Goal: Task Accomplishment & Management: Manage account settings

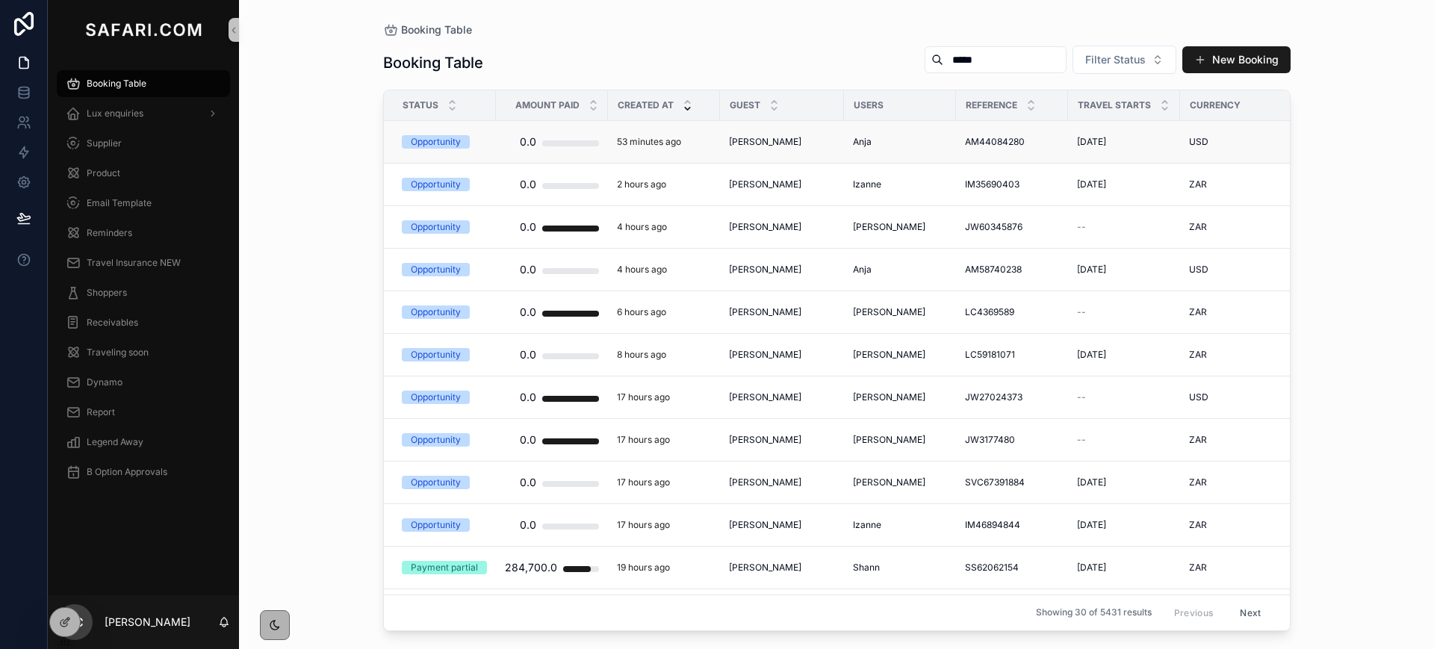
click at [779, 140] on span "Katrina Doodt" at bounding box center [765, 142] width 72 height 12
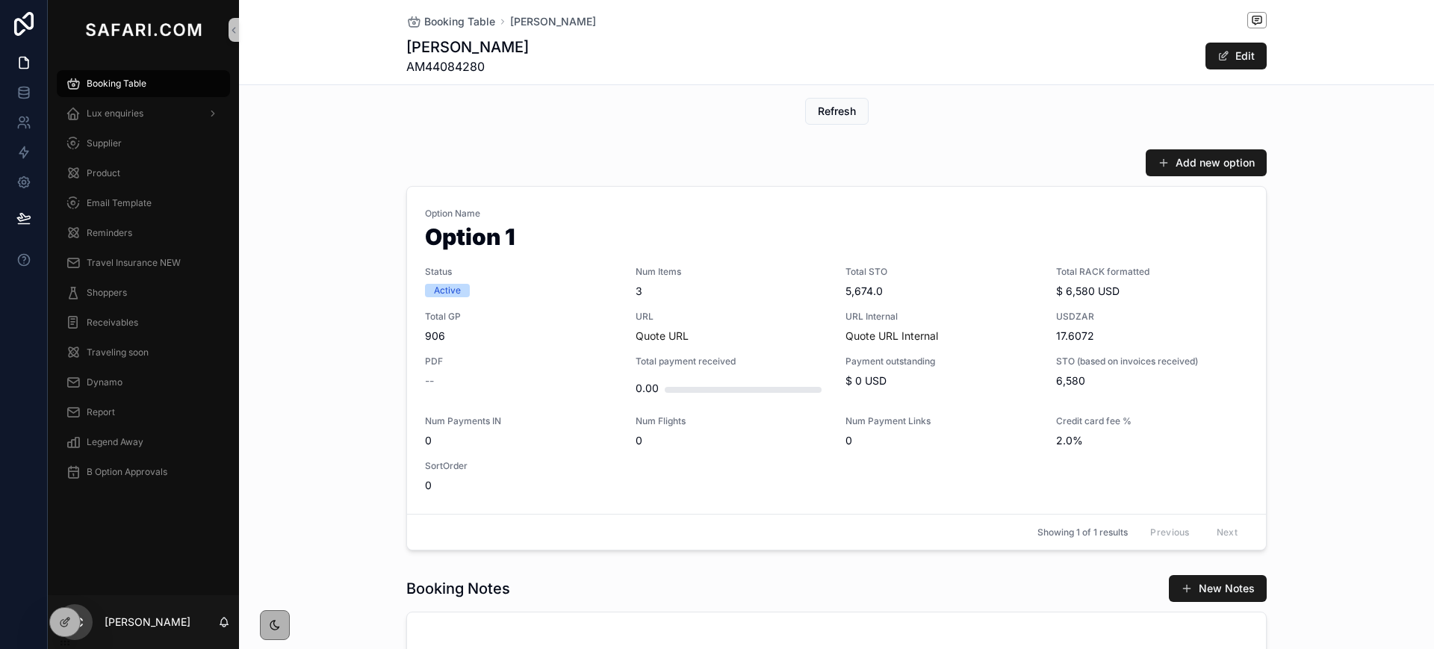
scroll to position [650, 0]
click at [441, 26] on span "Booking Table" at bounding box center [459, 21] width 71 height 15
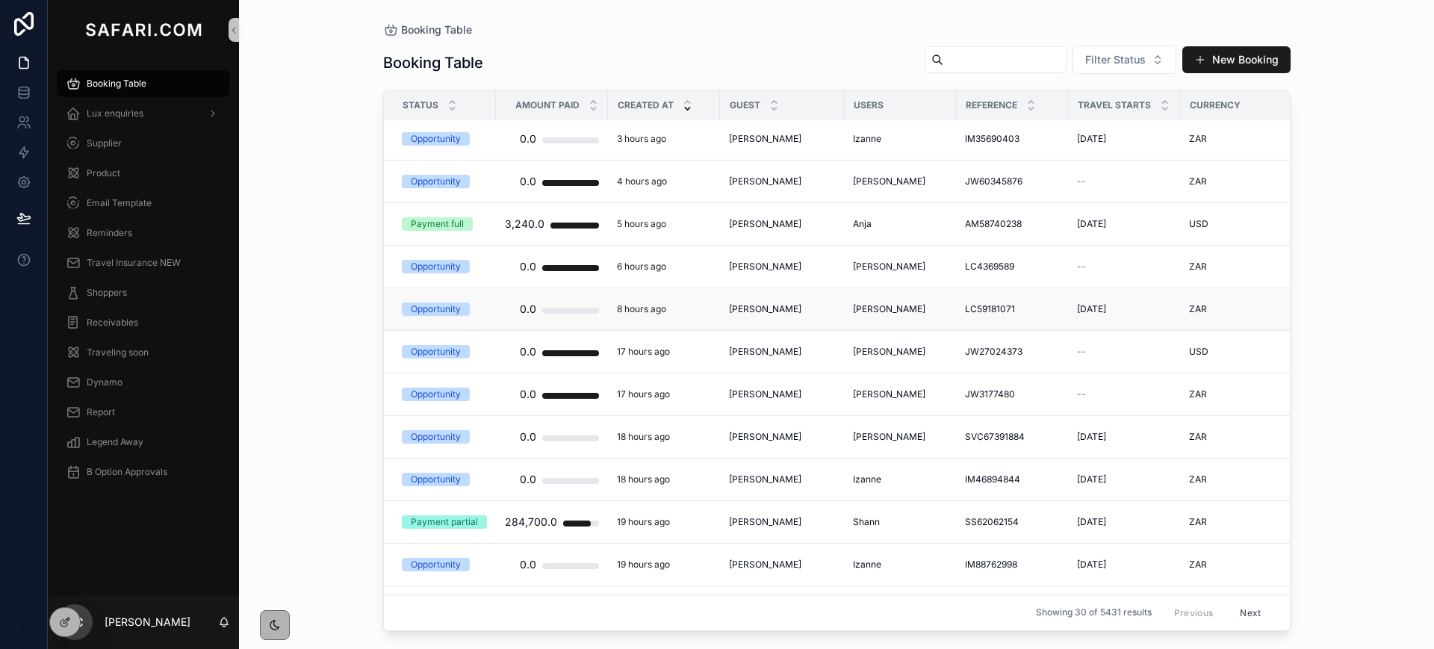
scroll to position [116, 0]
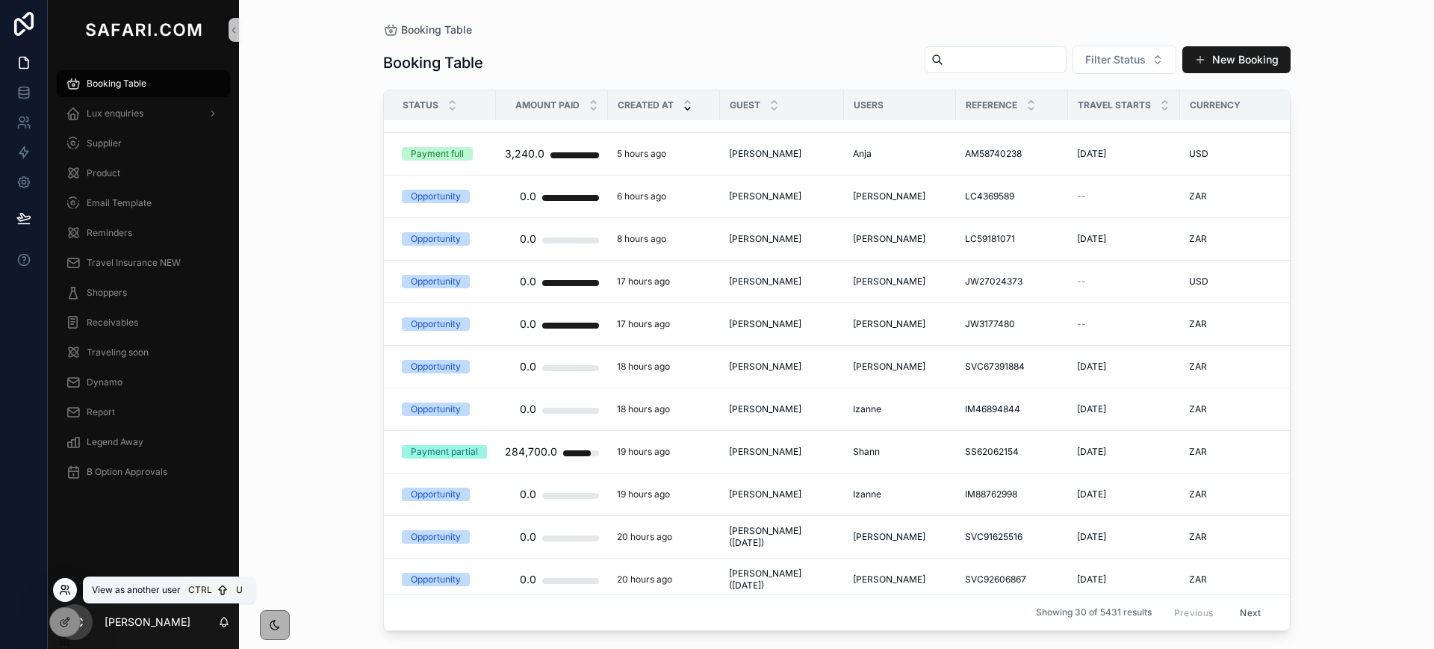
click at [61, 592] on icon at bounding box center [64, 593] width 6 height 3
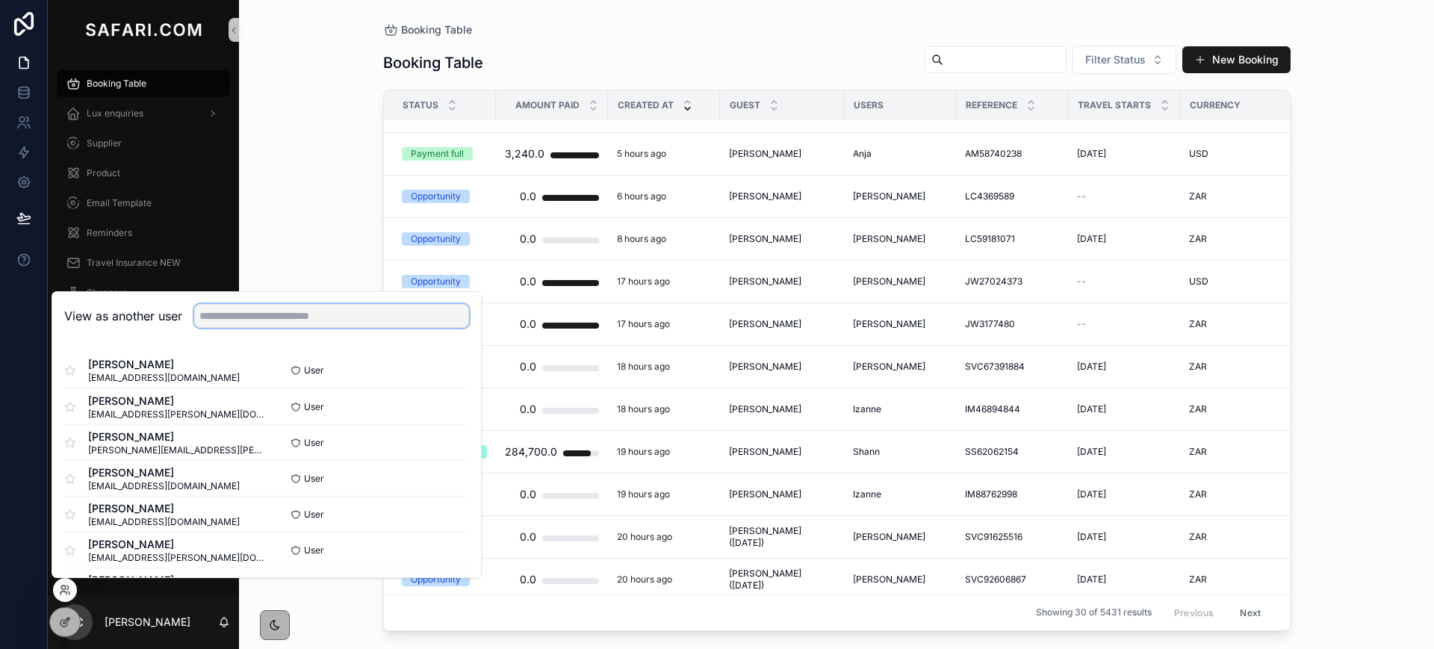
click at [305, 322] on input "text" at bounding box center [331, 316] width 275 height 24
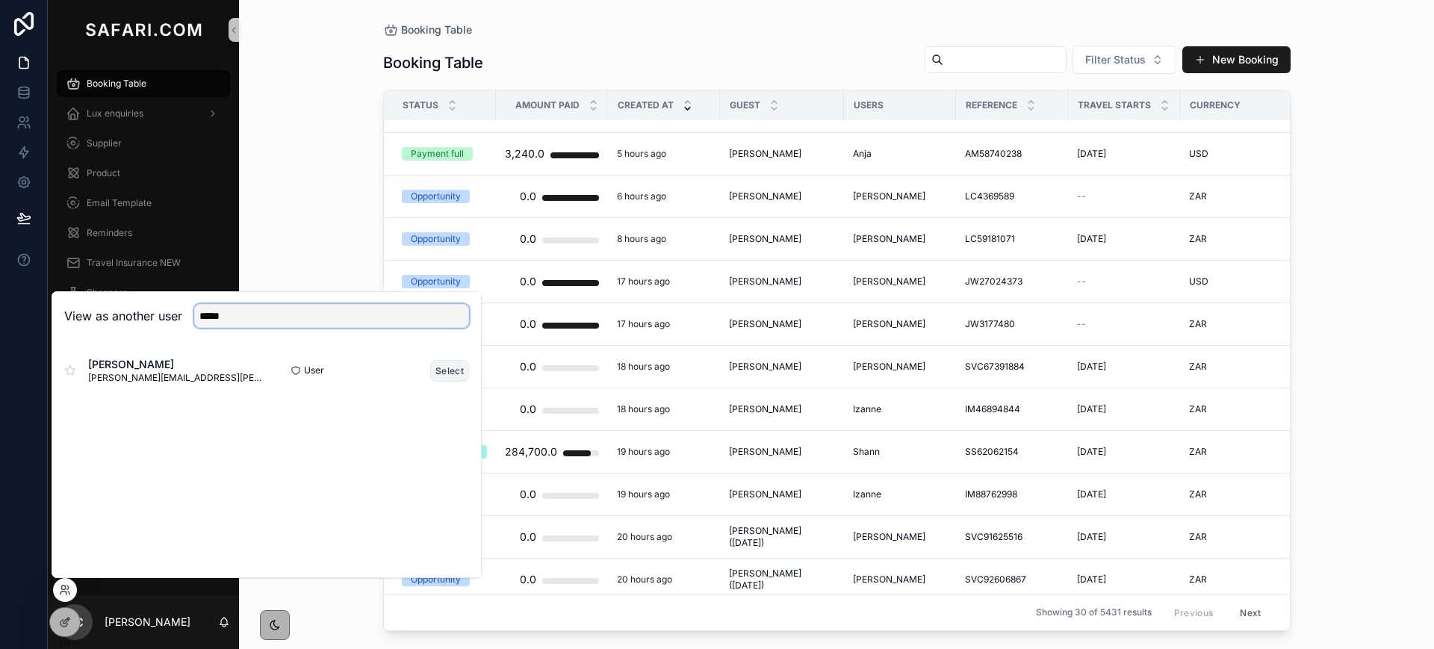
type input "*****"
click at [446, 368] on button "Select" at bounding box center [449, 371] width 39 height 22
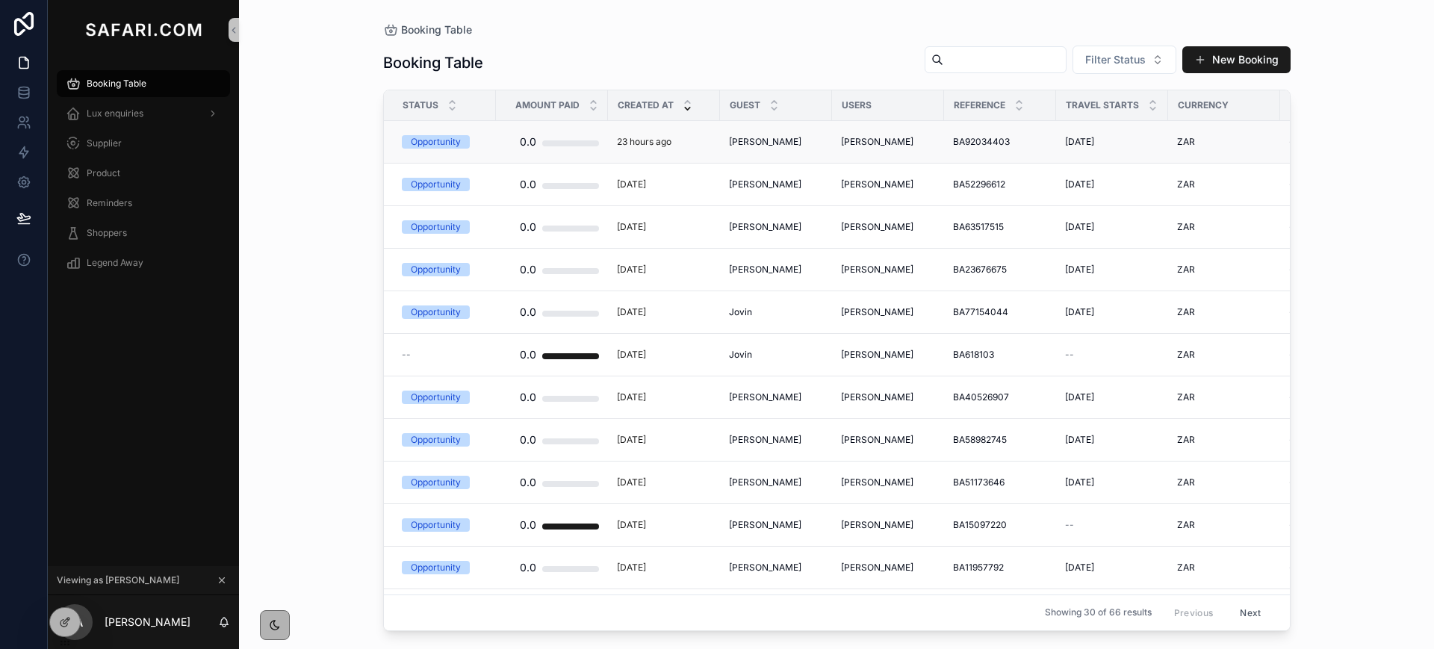
click at [749, 140] on span "[PERSON_NAME]" at bounding box center [765, 142] width 72 height 12
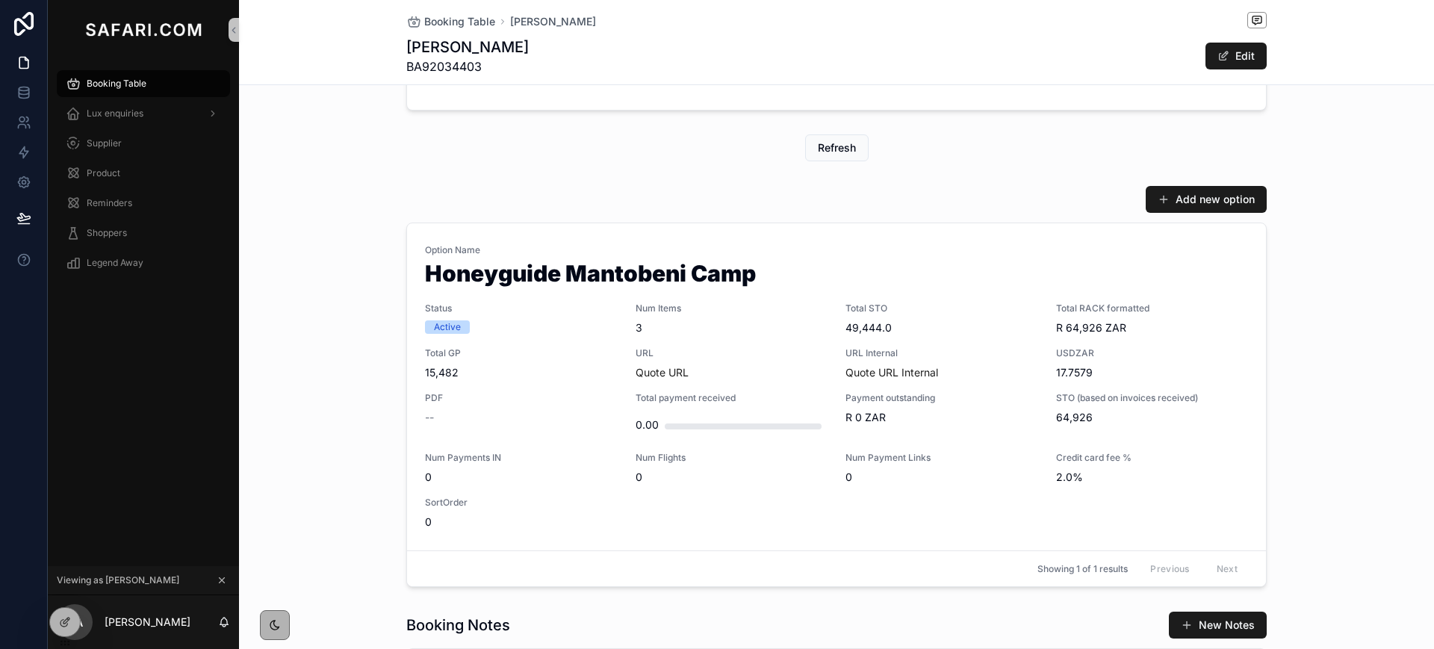
scroll to position [380, 0]
click at [730, 362] on div "URL Quote URL" at bounding box center [732, 363] width 193 height 33
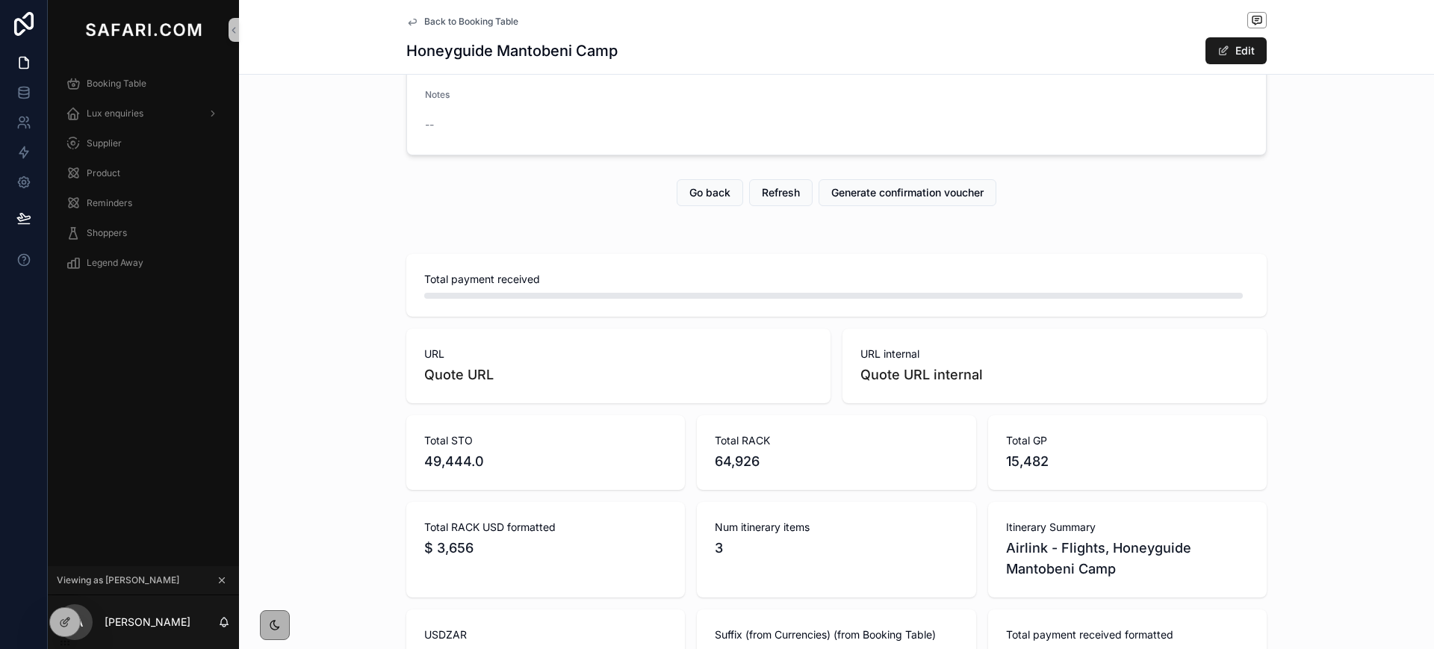
scroll to position [167, 0]
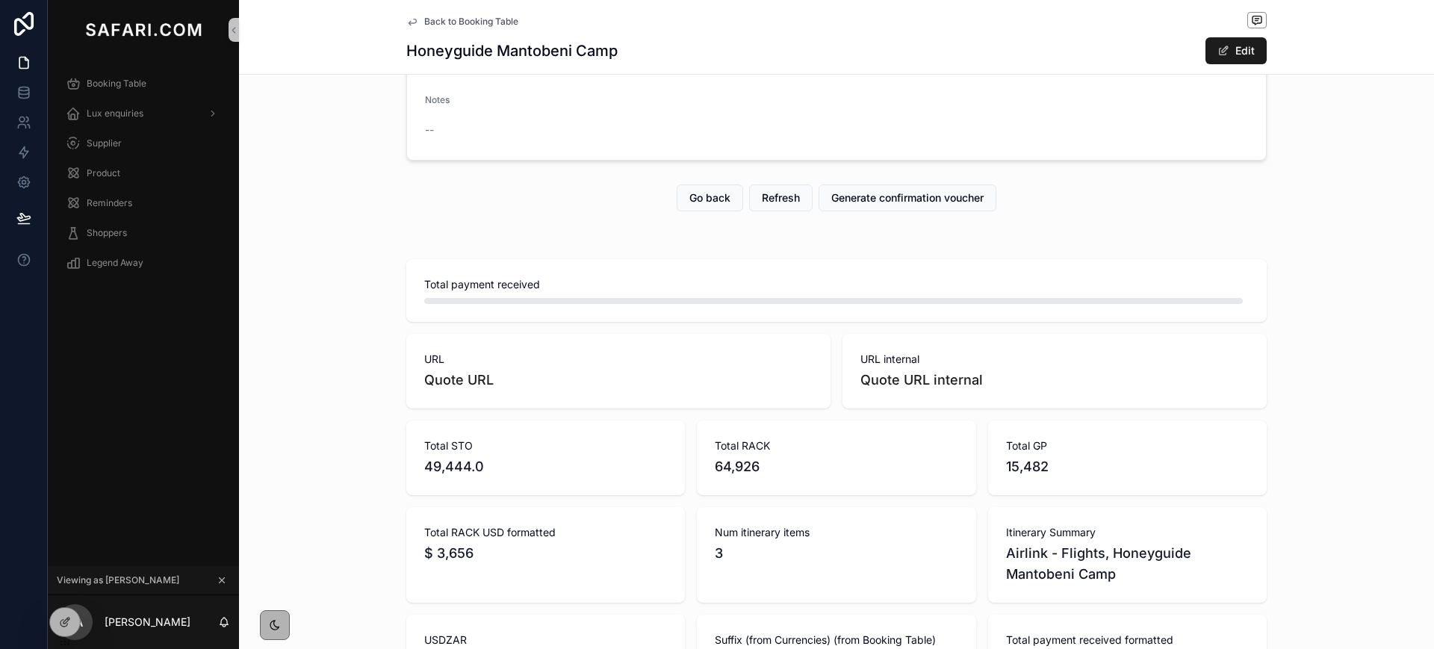
click at [406, 23] on icon "scrollable content" at bounding box center [412, 22] width 12 height 12
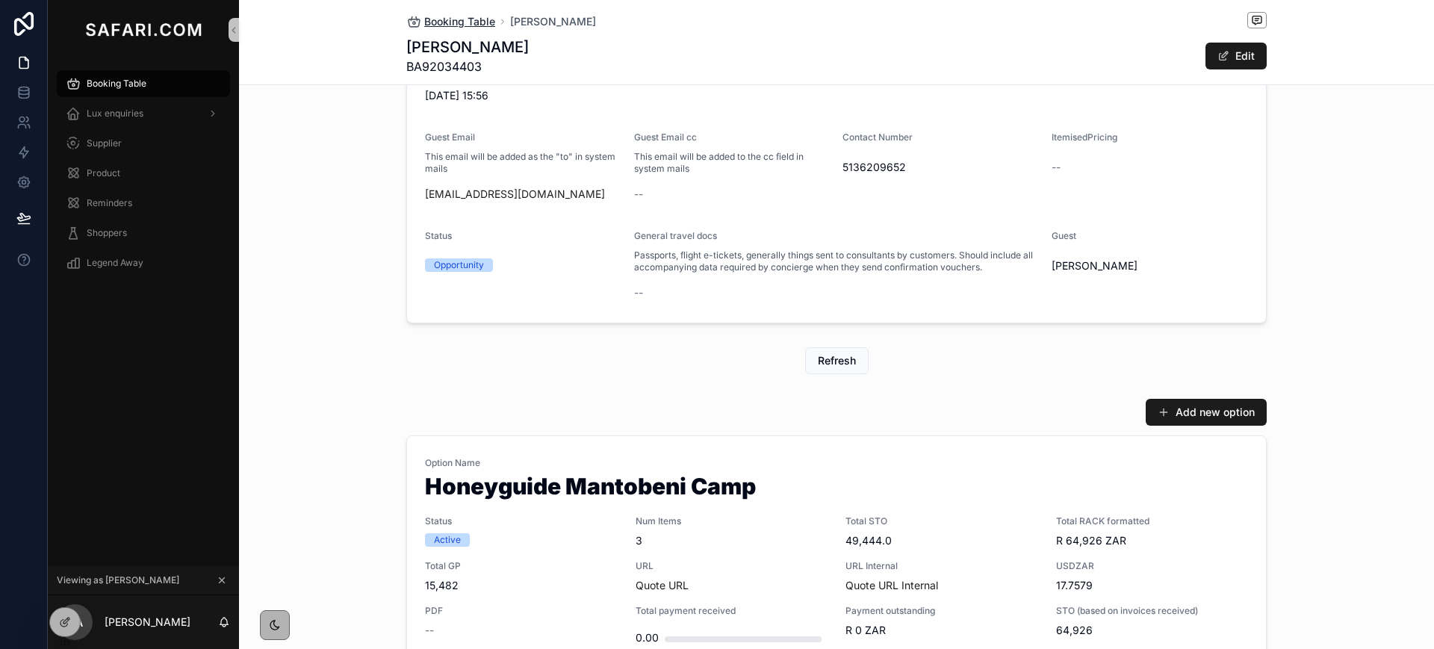
click at [436, 19] on span "Booking Table" at bounding box center [459, 21] width 71 height 15
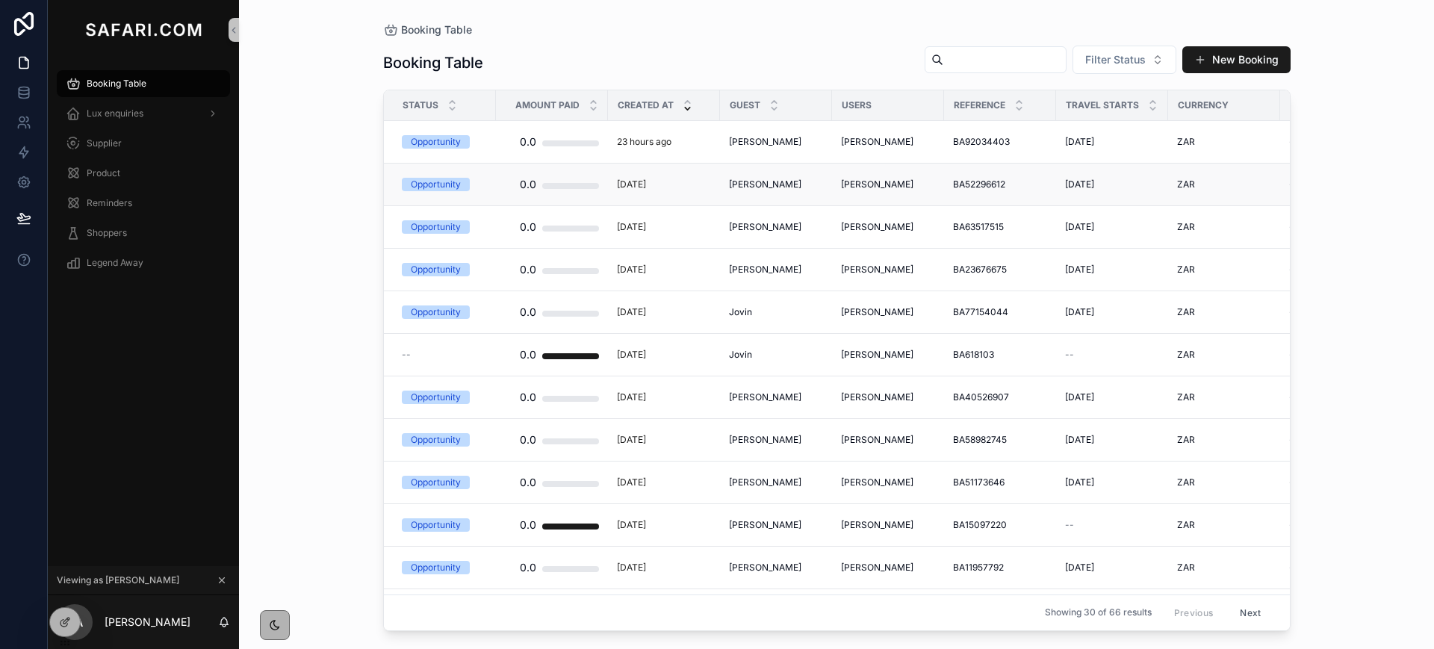
click at [765, 183] on span "Nettoya Clarke" at bounding box center [765, 185] width 72 height 12
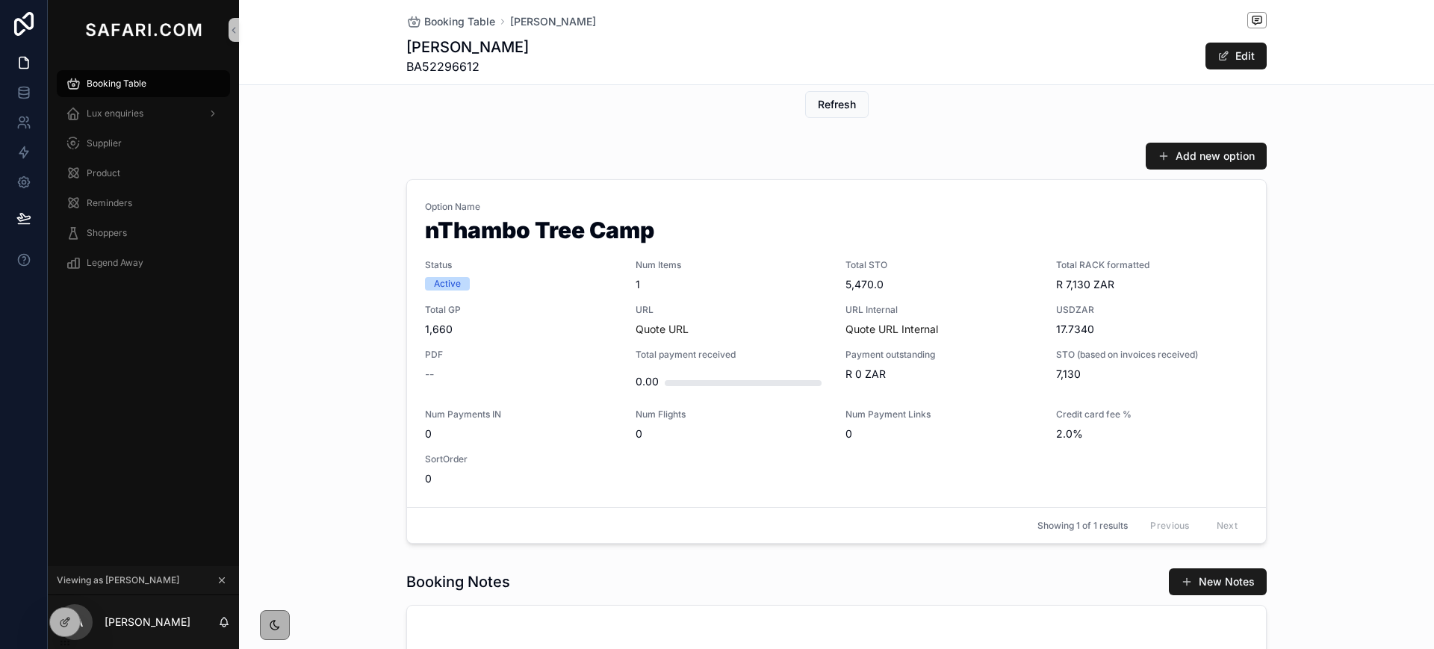
scroll to position [433, 0]
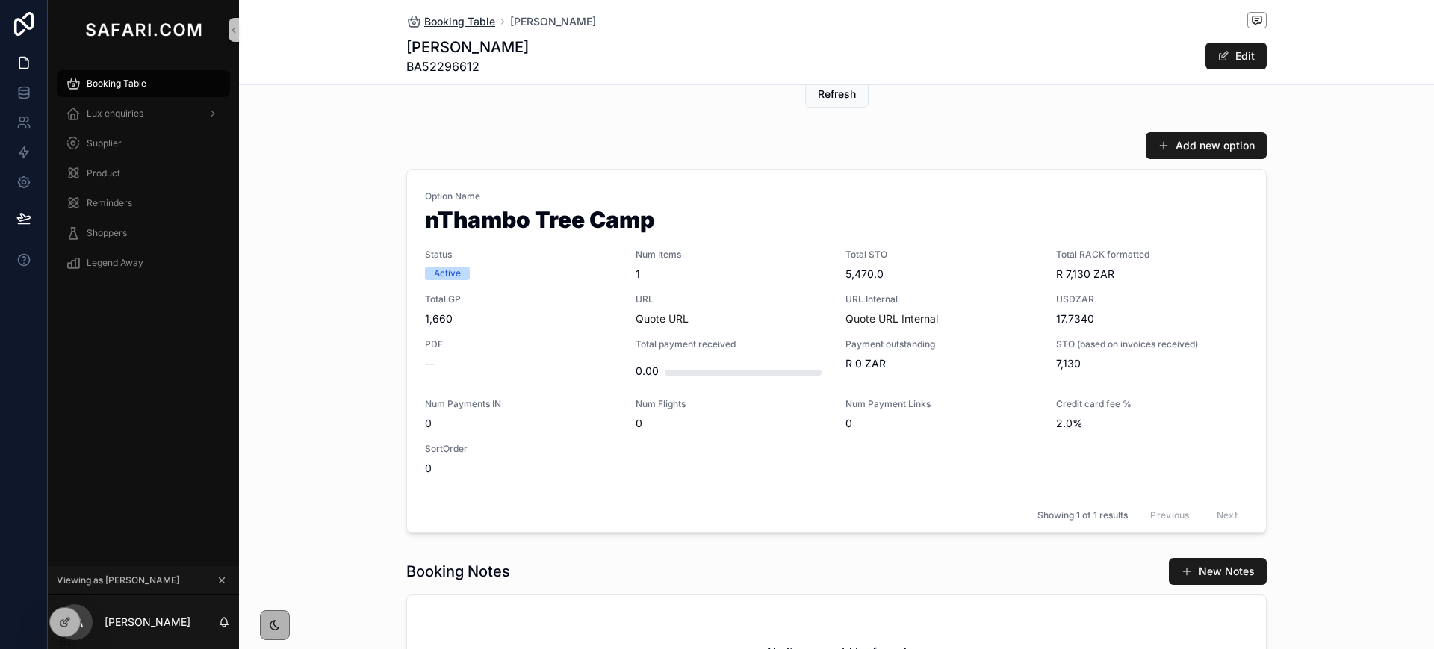
click at [425, 16] on span "Booking Table" at bounding box center [459, 21] width 71 height 15
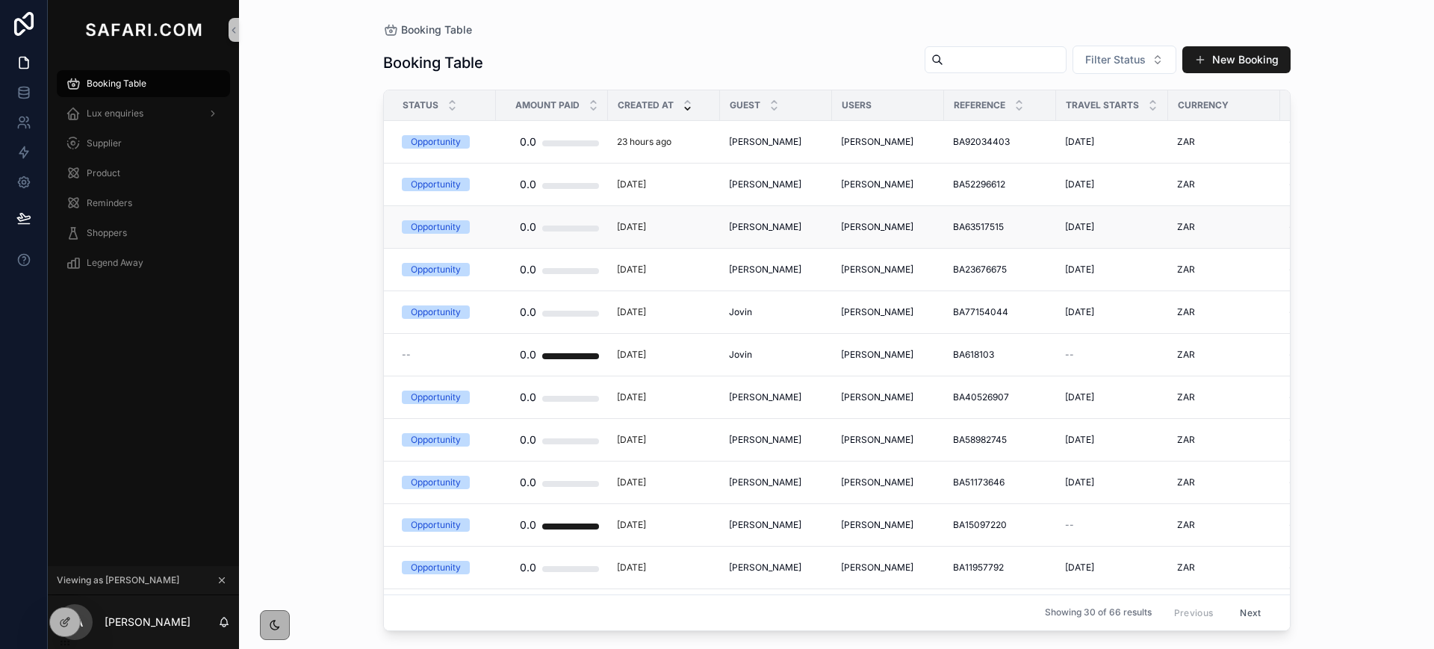
click at [767, 222] on span "Joanna Mahn" at bounding box center [765, 227] width 72 height 12
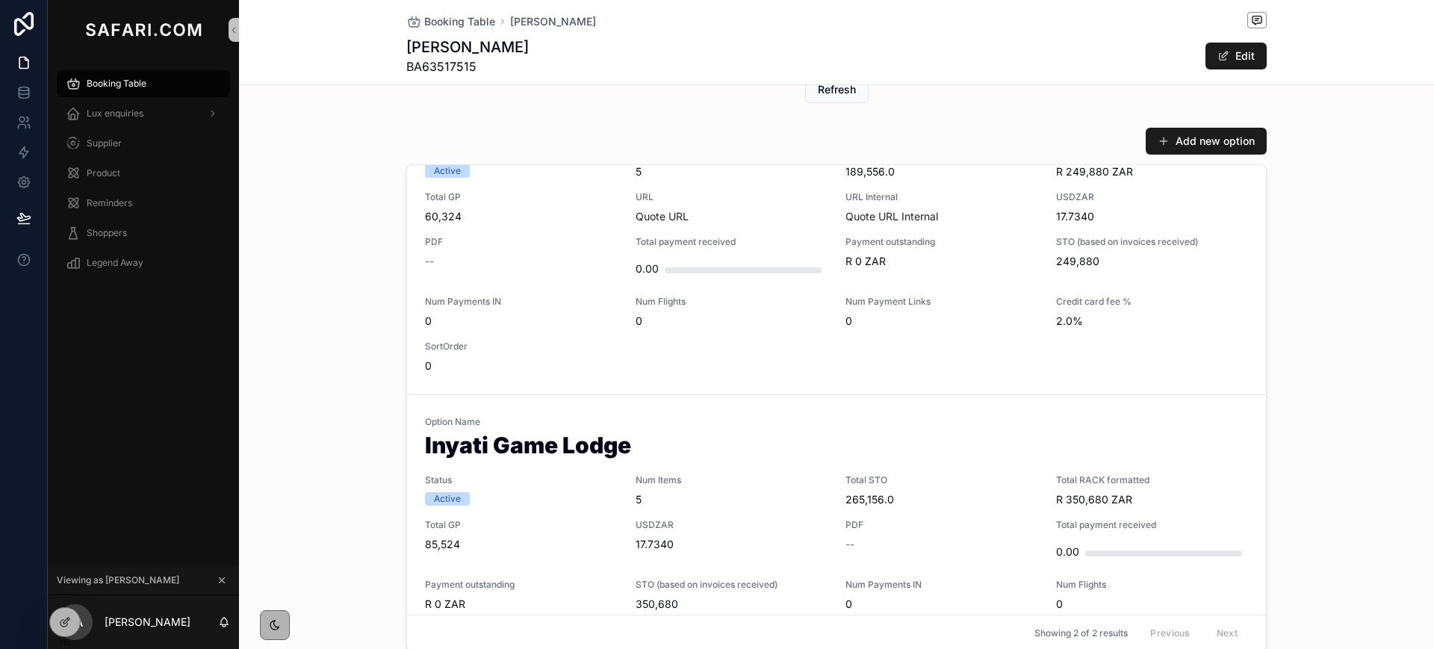
scroll to position [99, 0]
click at [428, 26] on span "Booking Table" at bounding box center [459, 21] width 71 height 15
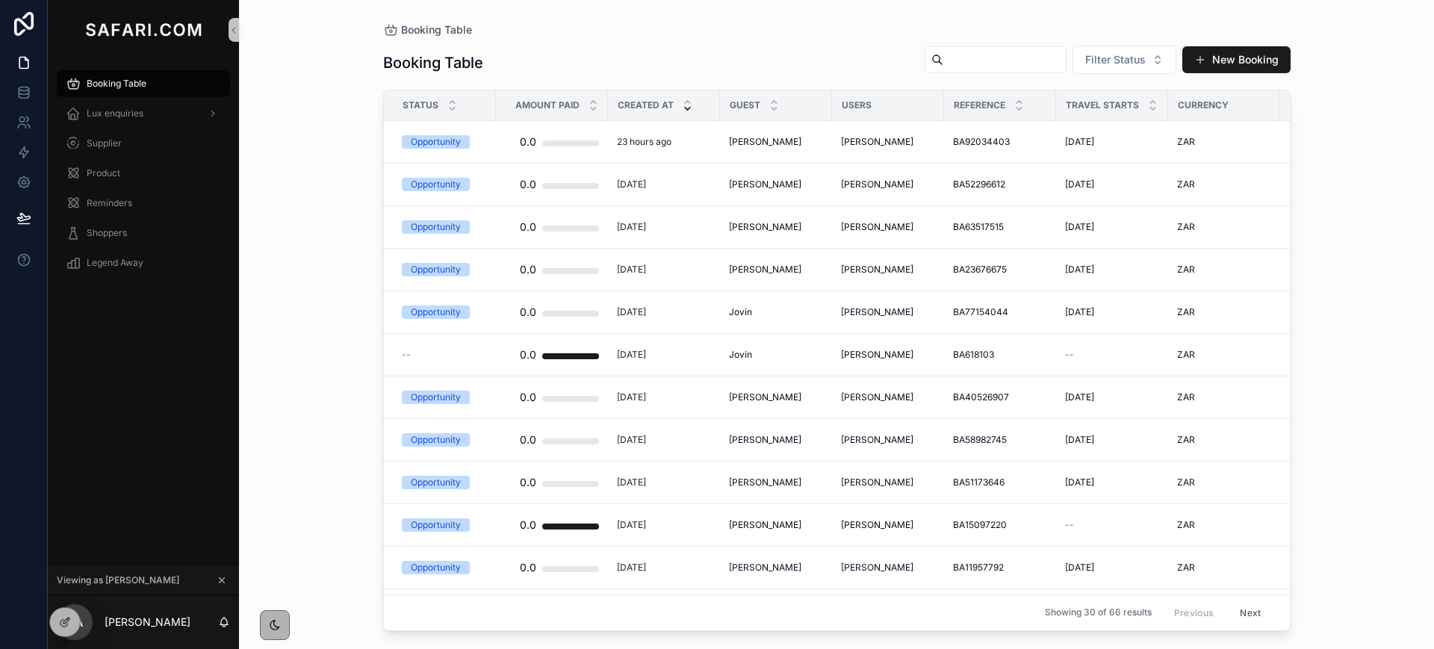
click at [223, 582] on icon "scrollable content" at bounding box center [222, 580] width 5 height 5
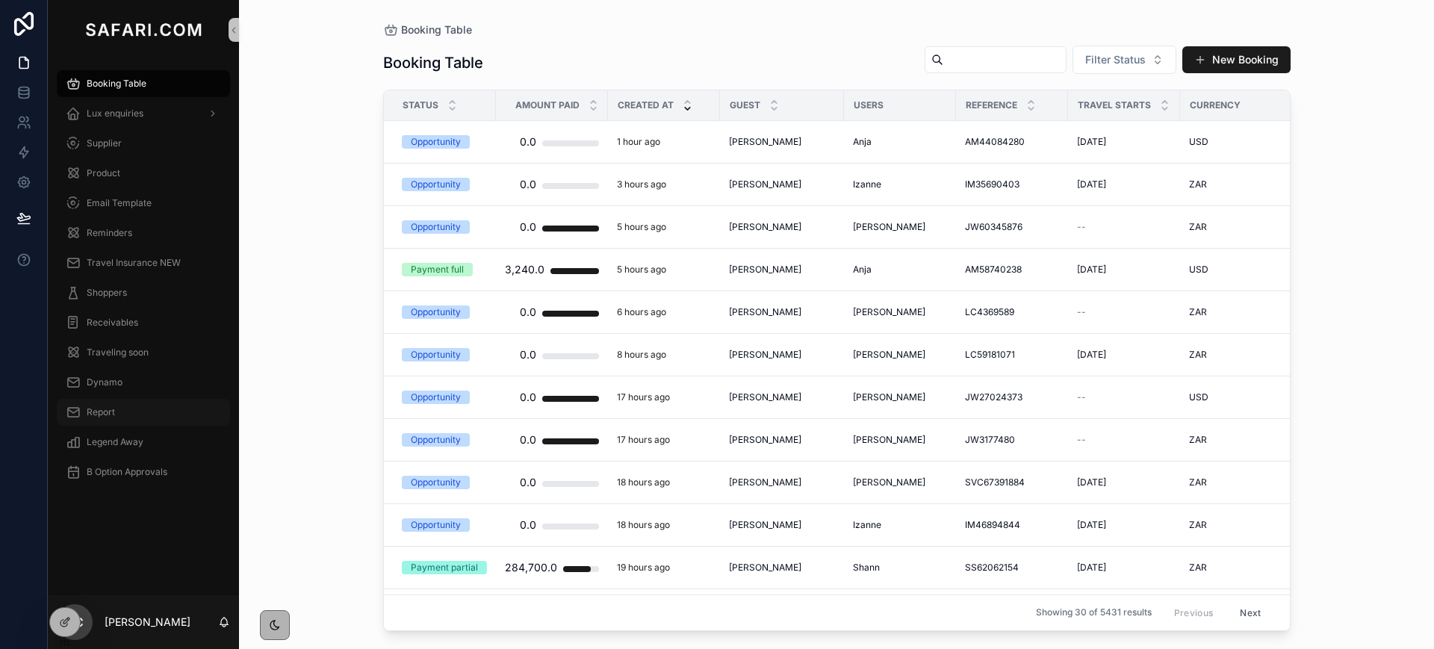
click at [98, 413] on span "Report" at bounding box center [101, 412] width 28 height 12
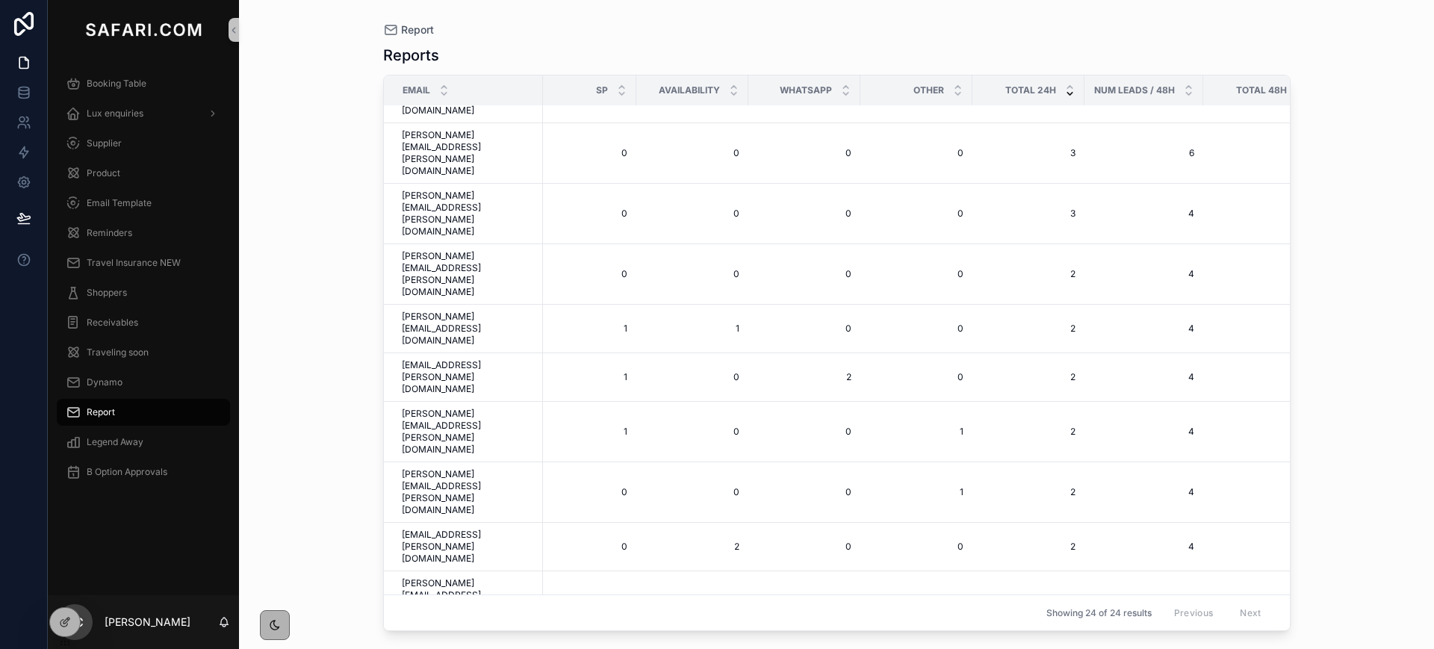
scroll to position [140, 635]
click at [140, 80] on span "Booking Table" at bounding box center [117, 84] width 60 height 12
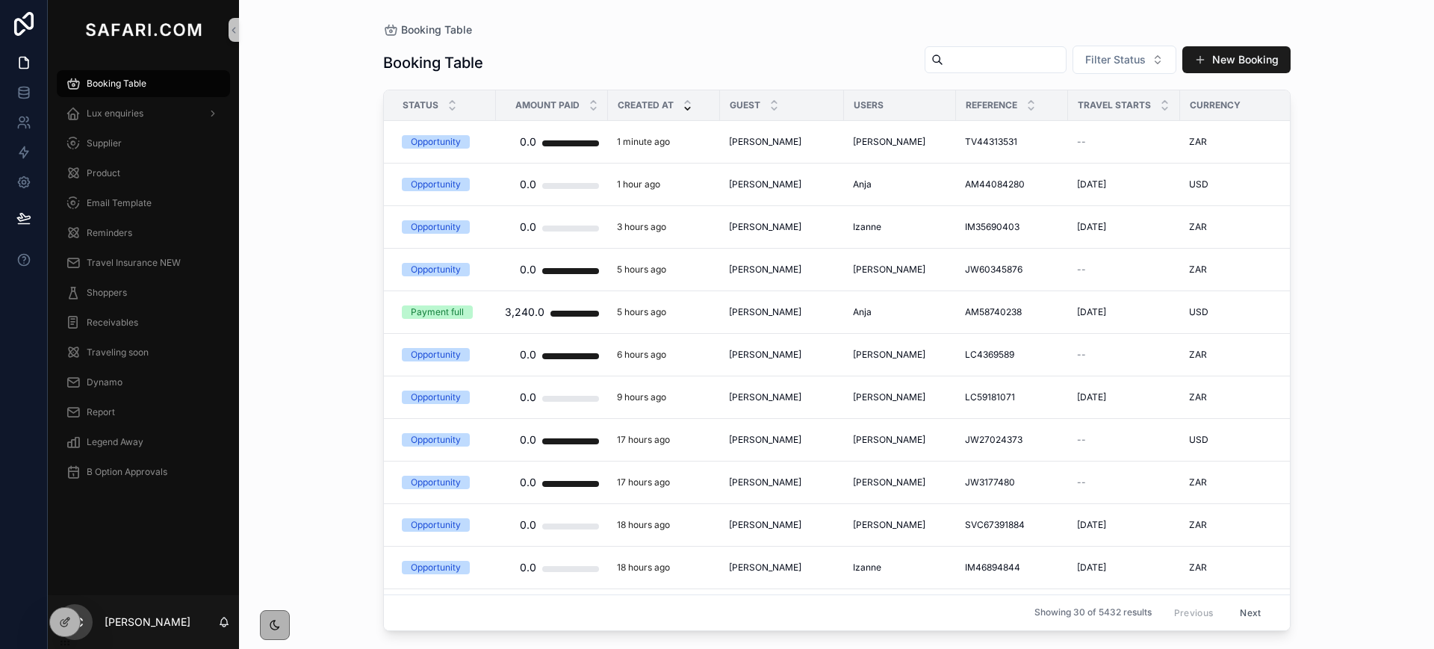
click at [1010, 61] on input "scrollable content" at bounding box center [1005, 59] width 123 height 21
type input "******"
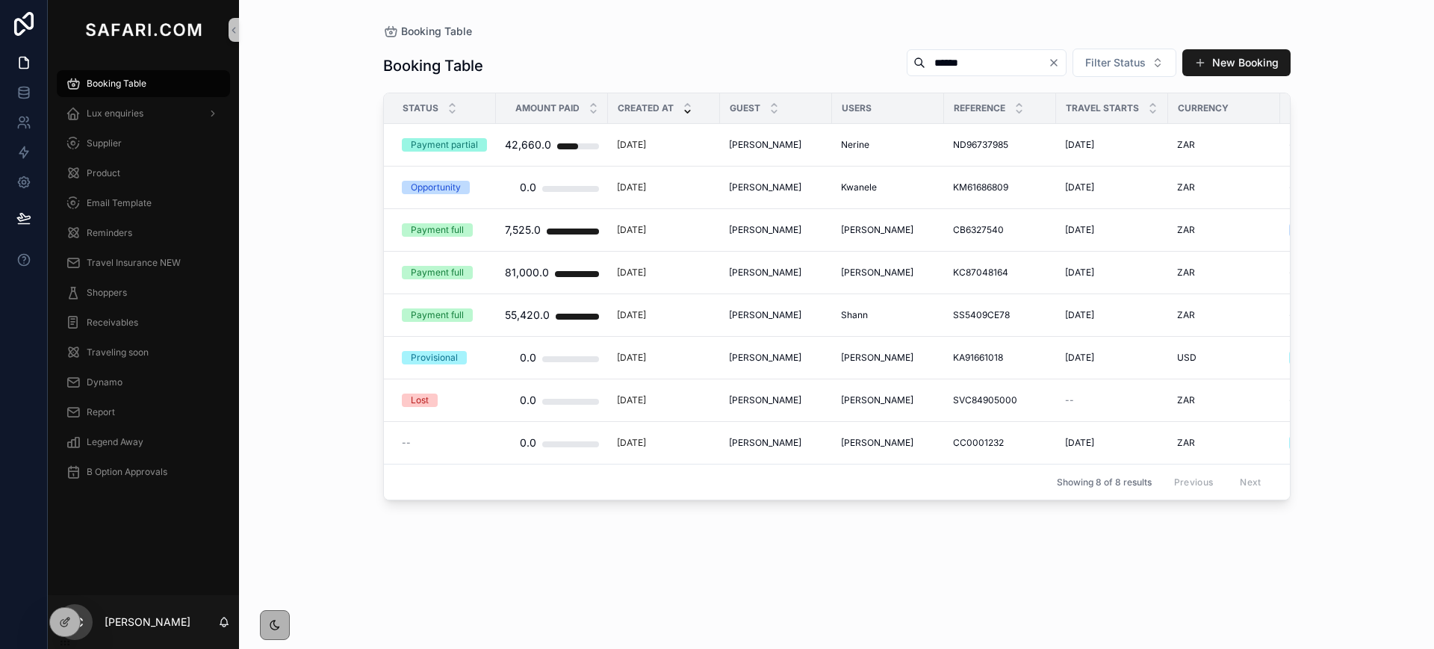
click at [132, 79] on span "Booking Table" at bounding box center [117, 84] width 60 height 12
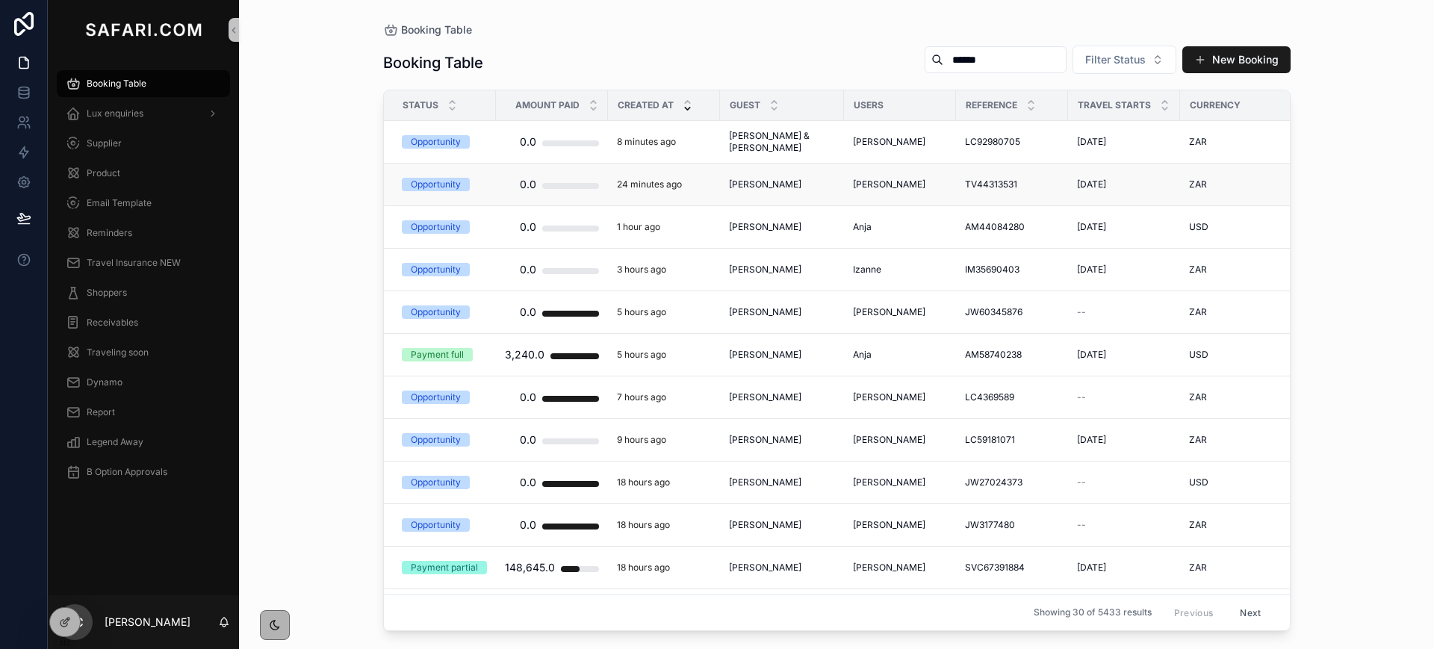
click at [769, 180] on span "Chris Lewis" at bounding box center [765, 185] width 72 height 12
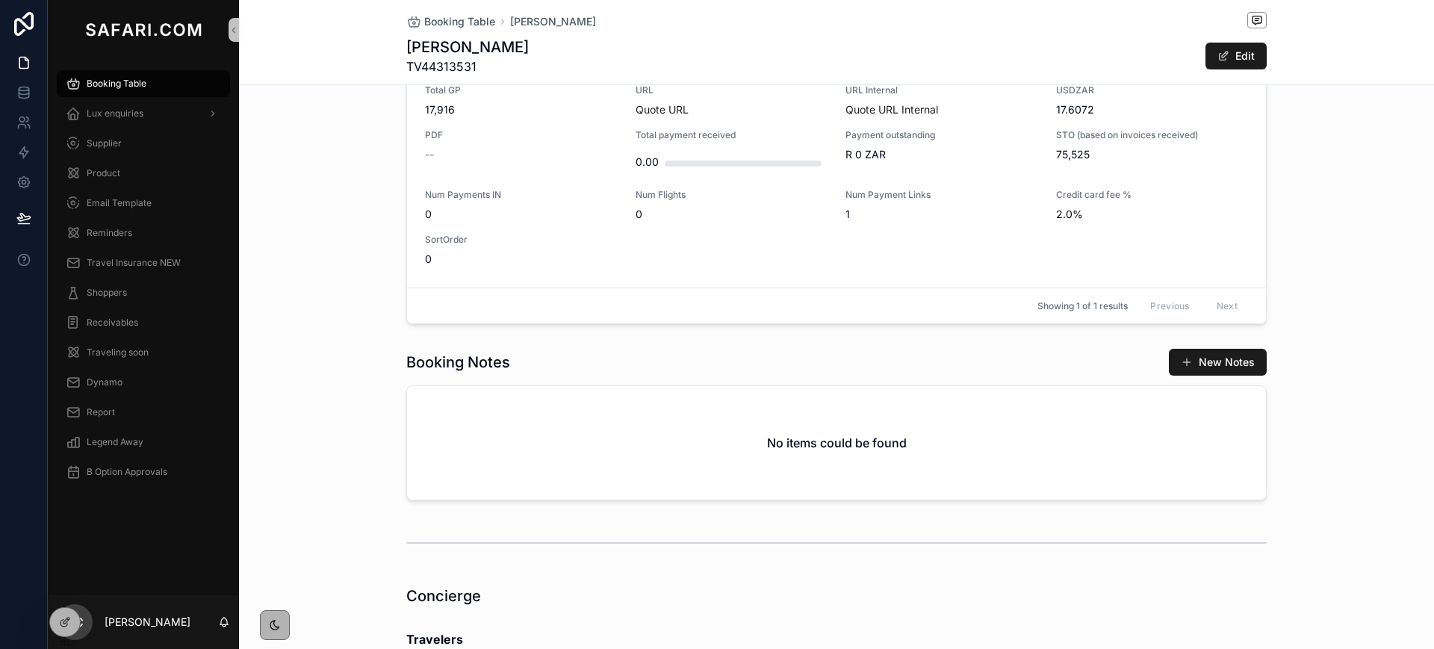
scroll to position [843, 0]
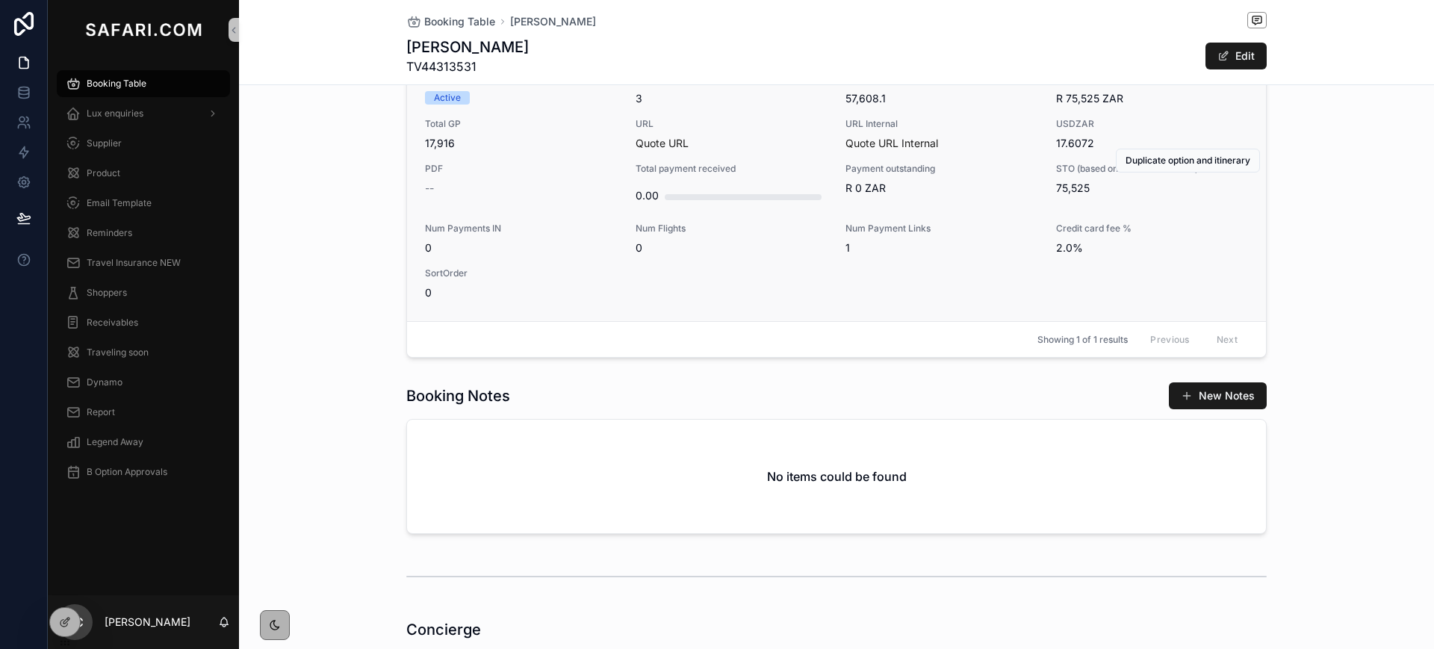
click at [791, 202] on div "0.00" at bounding box center [732, 196] width 193 height 30
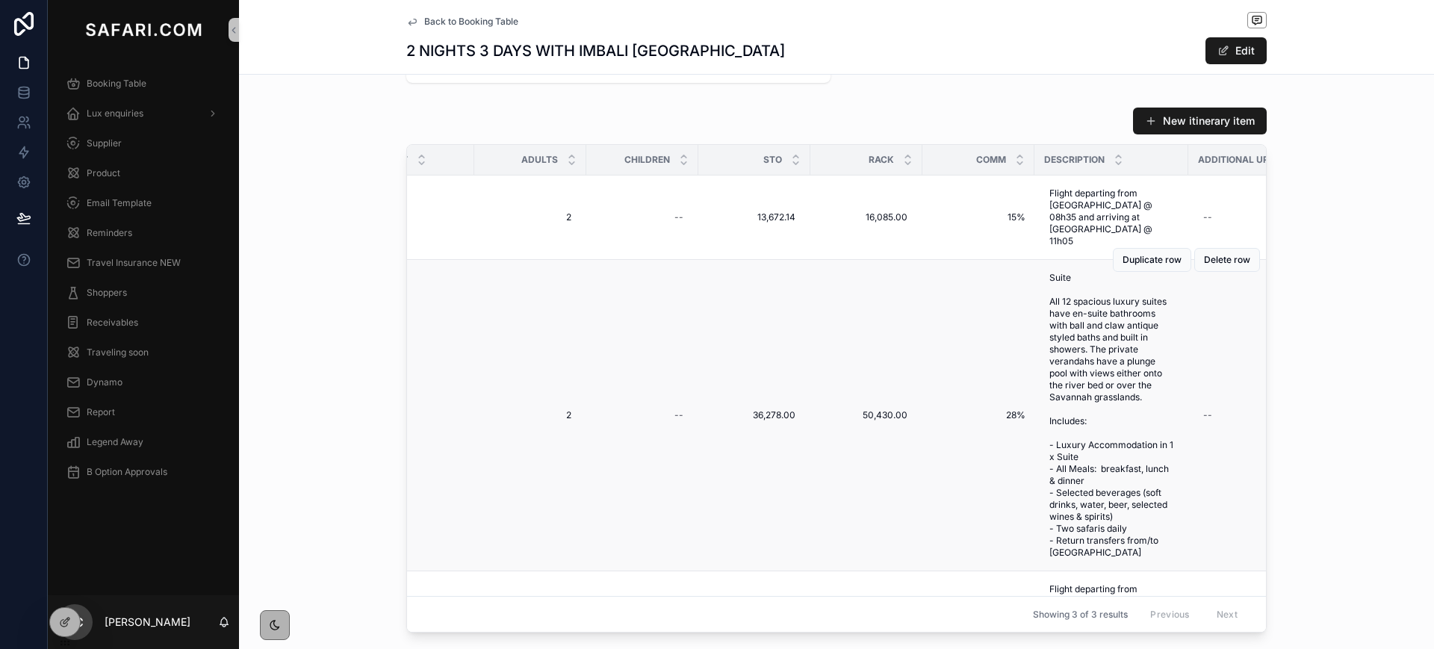
scroll to position [0, 530]
click at [100, 412] on span "Report" at bounding box center [101, 412] width 28 height 12
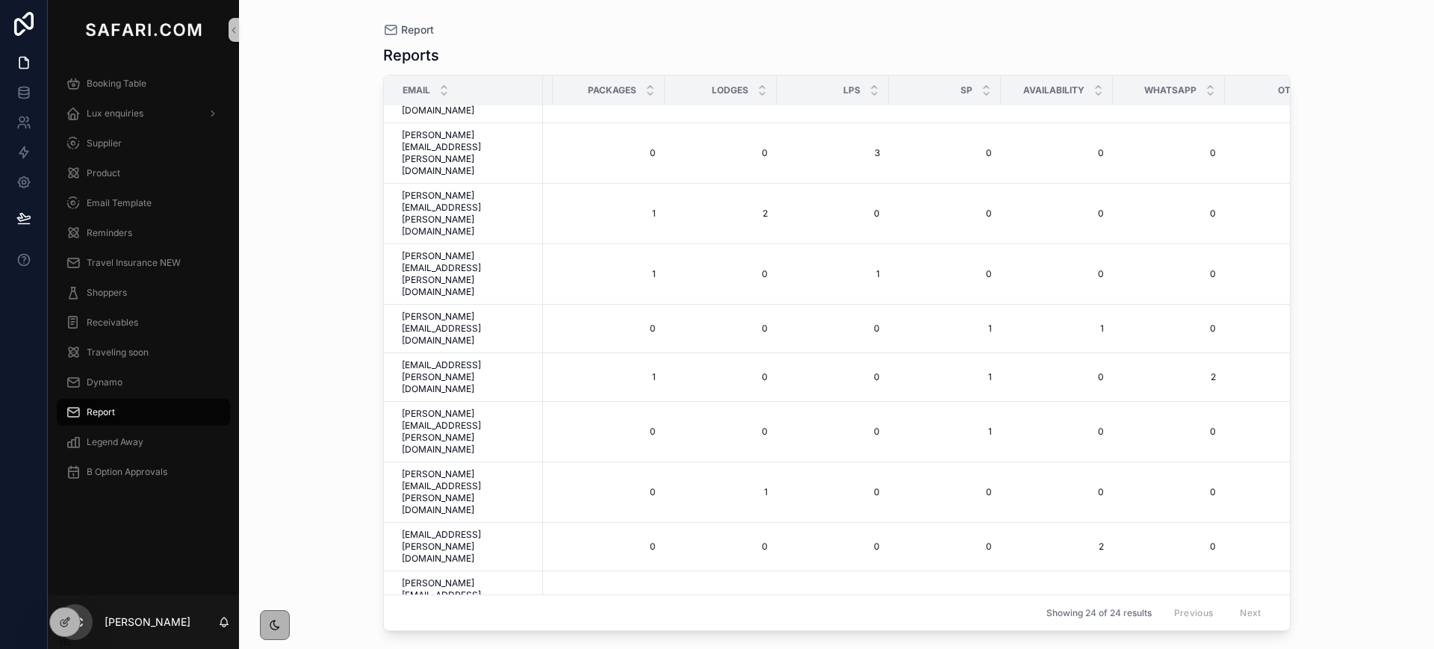
scroll to position [140, 0]
click at [37, 102] on link at bounding box center [23, 93] width 47 height 30
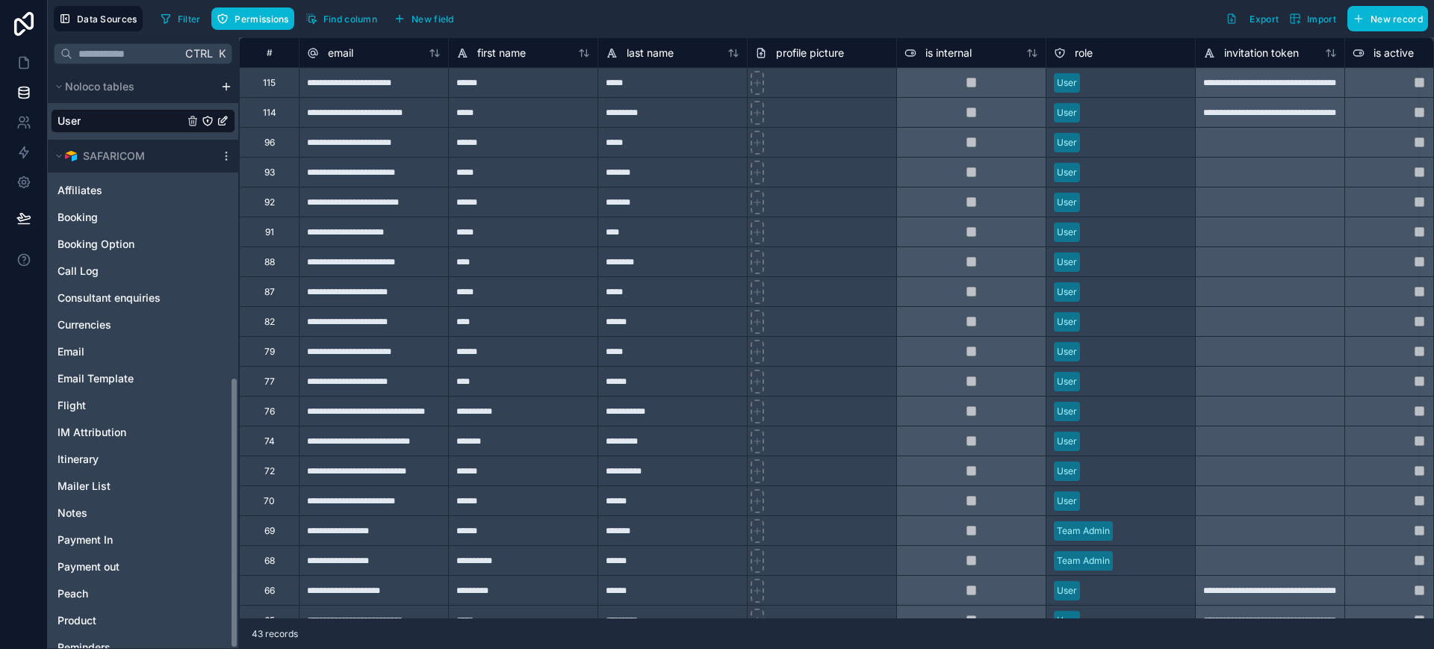
scroll to position [652, 0]
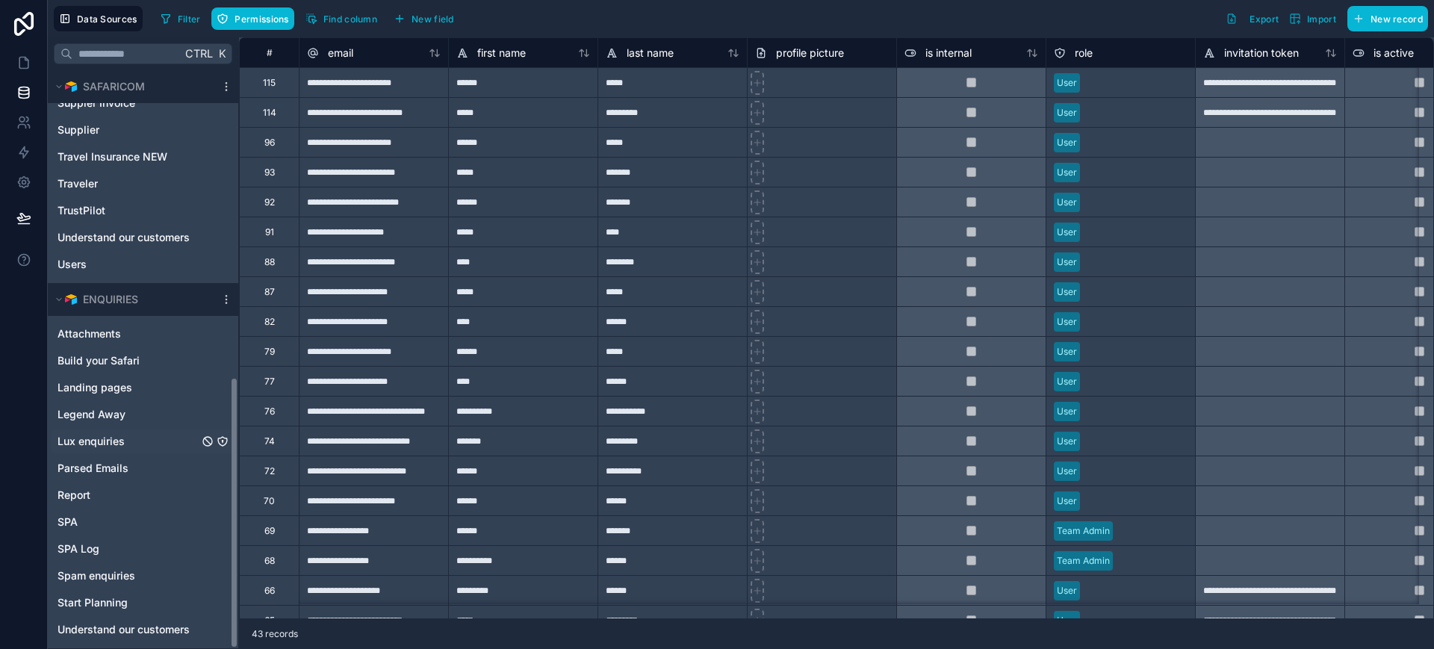
click at [88, 439] on span "Lux enquiries" at bounding box center [91, 441] width 67 height 15
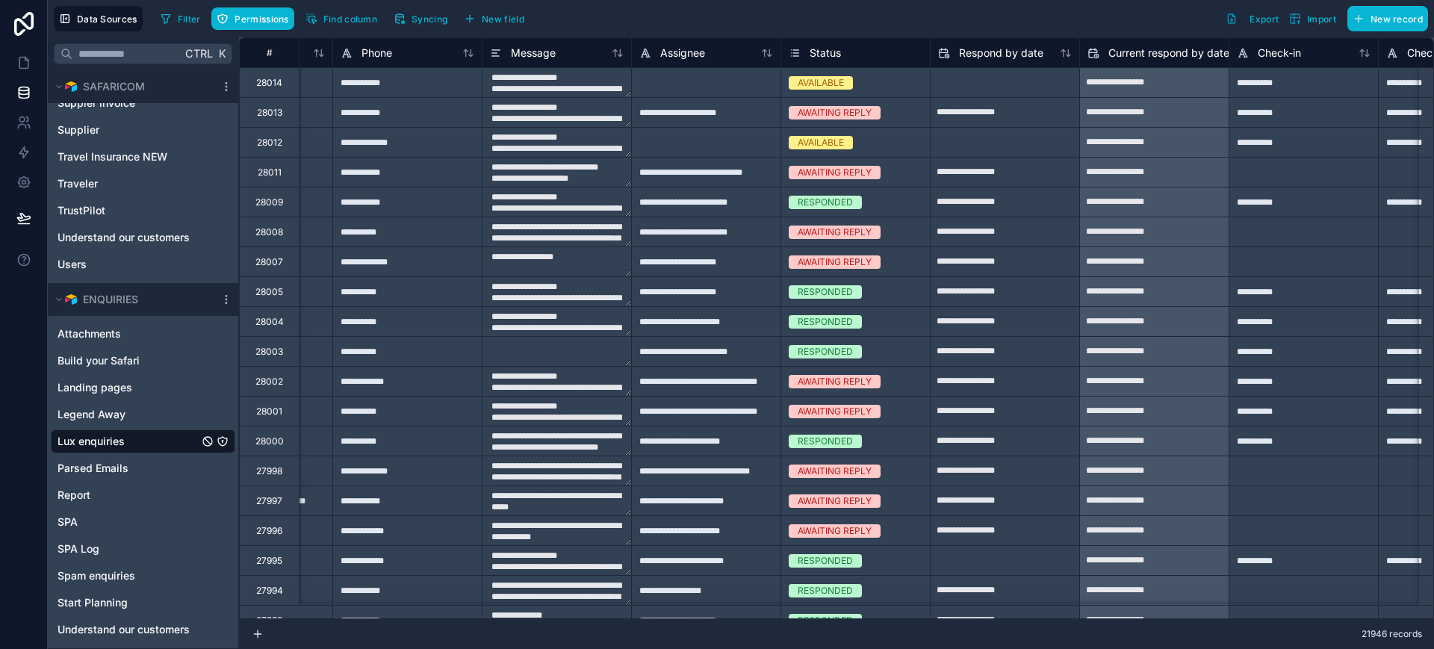
scroll to position [0, 860]
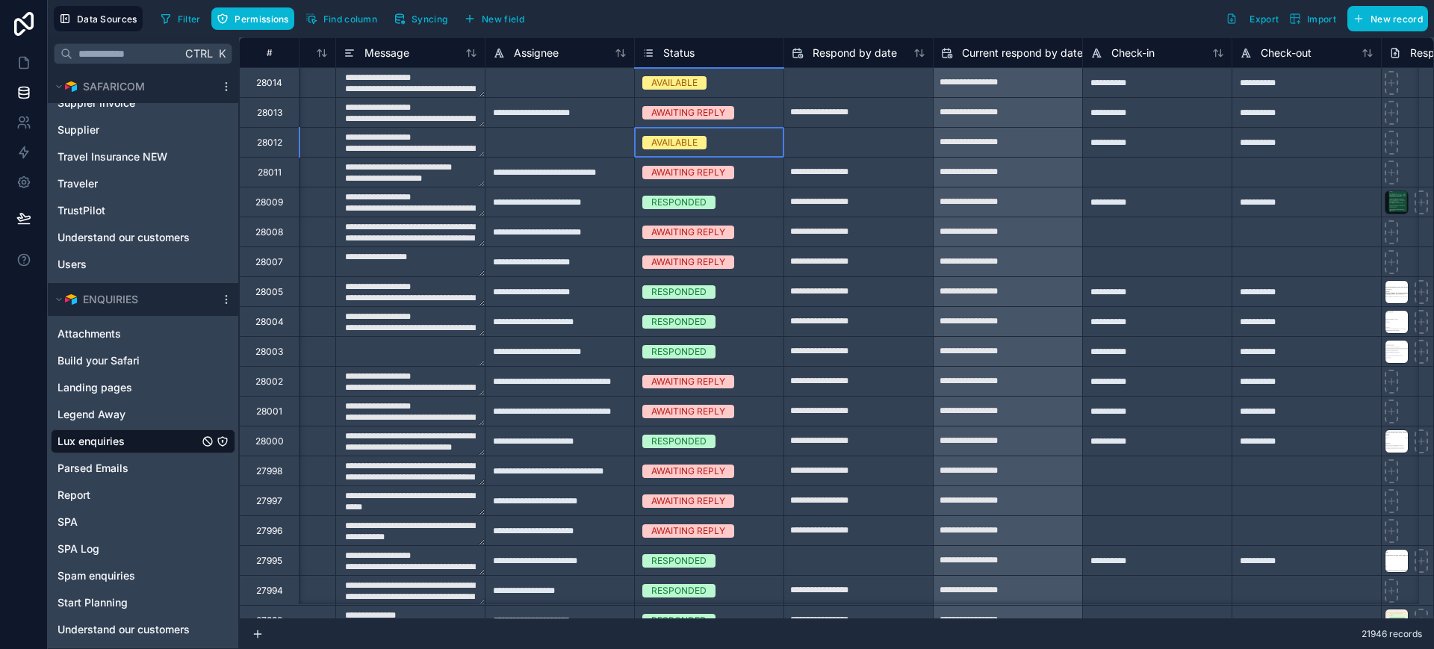
click at [696, 143] on div "AVAILABLE" at bounding box center [674, 142] width 46 height 13
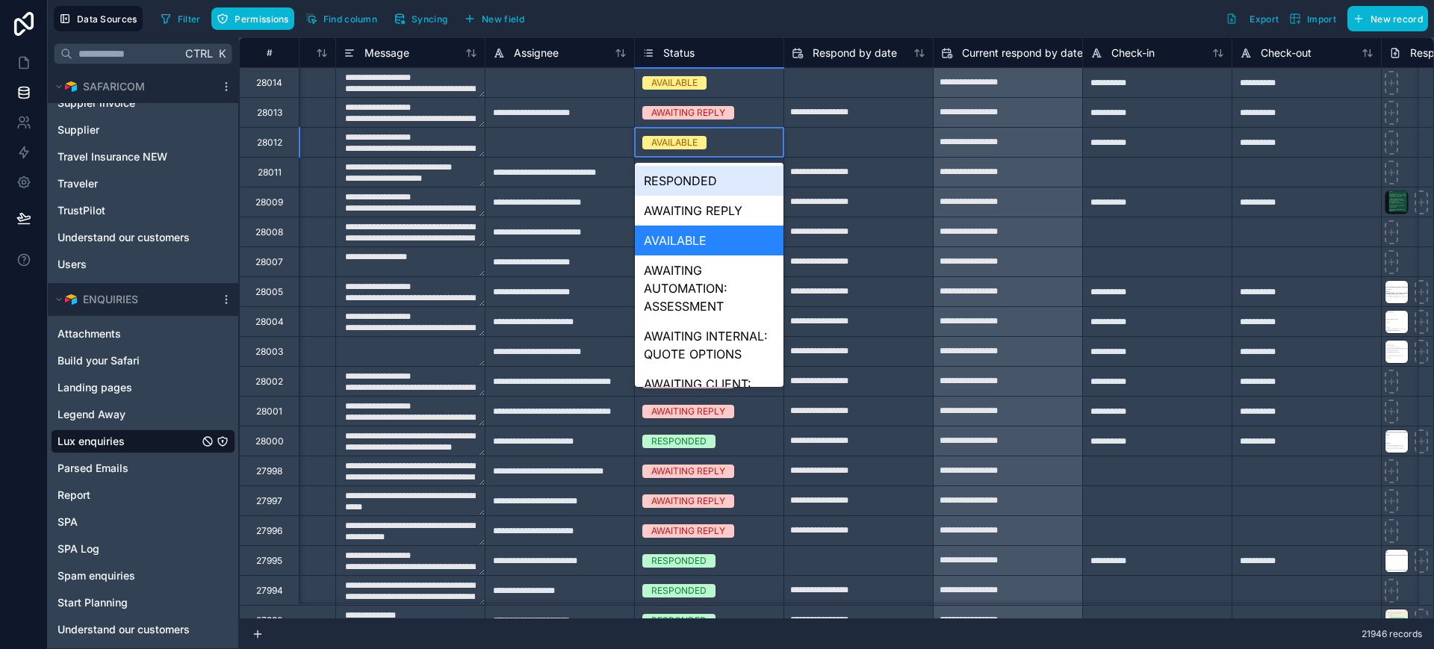
click at [696, 143] on div "AVAILABLE" at bounding box center [674, 142] width 46 height 13
click at [685, 138] on div "AVAILABLE" at bounding box center [674, 142] width 46 height 13
click at [699, 208] on div "AWAITING REPLY" at bounding box center [709, 211] width 149 height 30
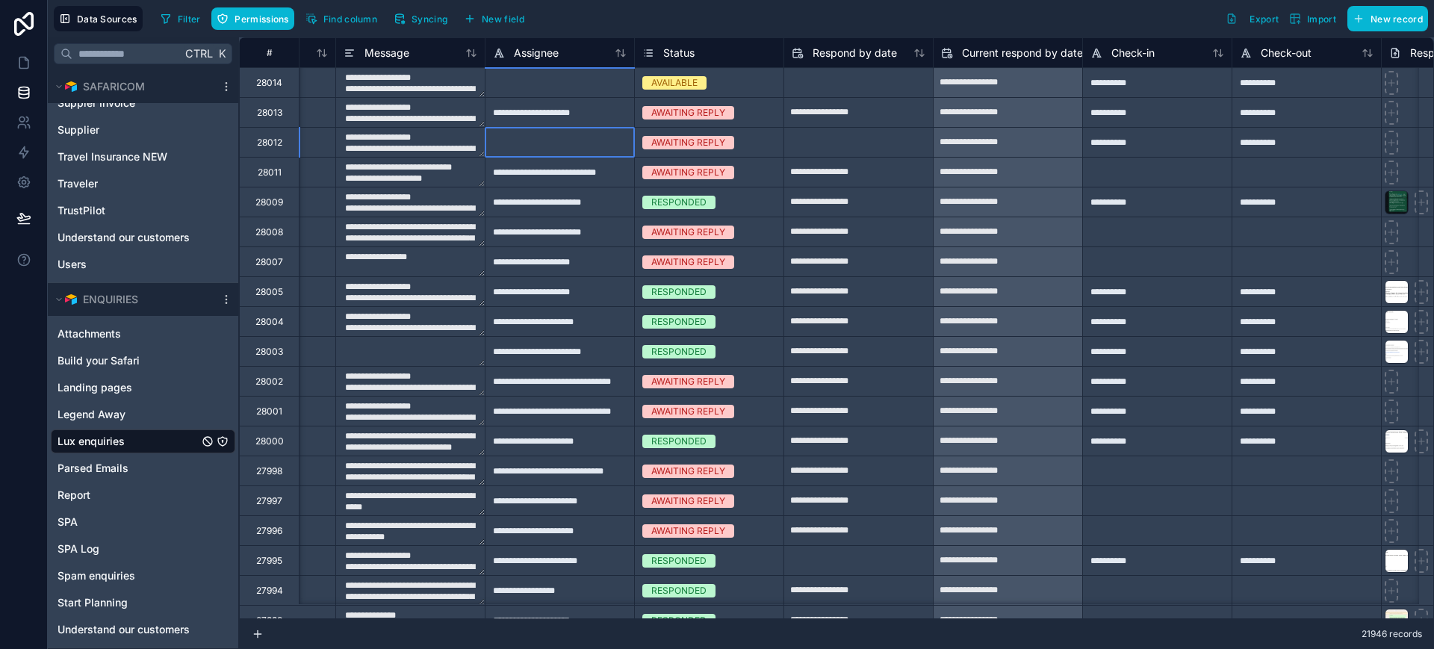
click at [571, 149] on div at bounding box center [559, 142] width 149 height 30
type textarea "**********"
click at [571, 149] on div at bounding box center [559, 142] width 149 height 30
type input "**********"
type textarea "**********"
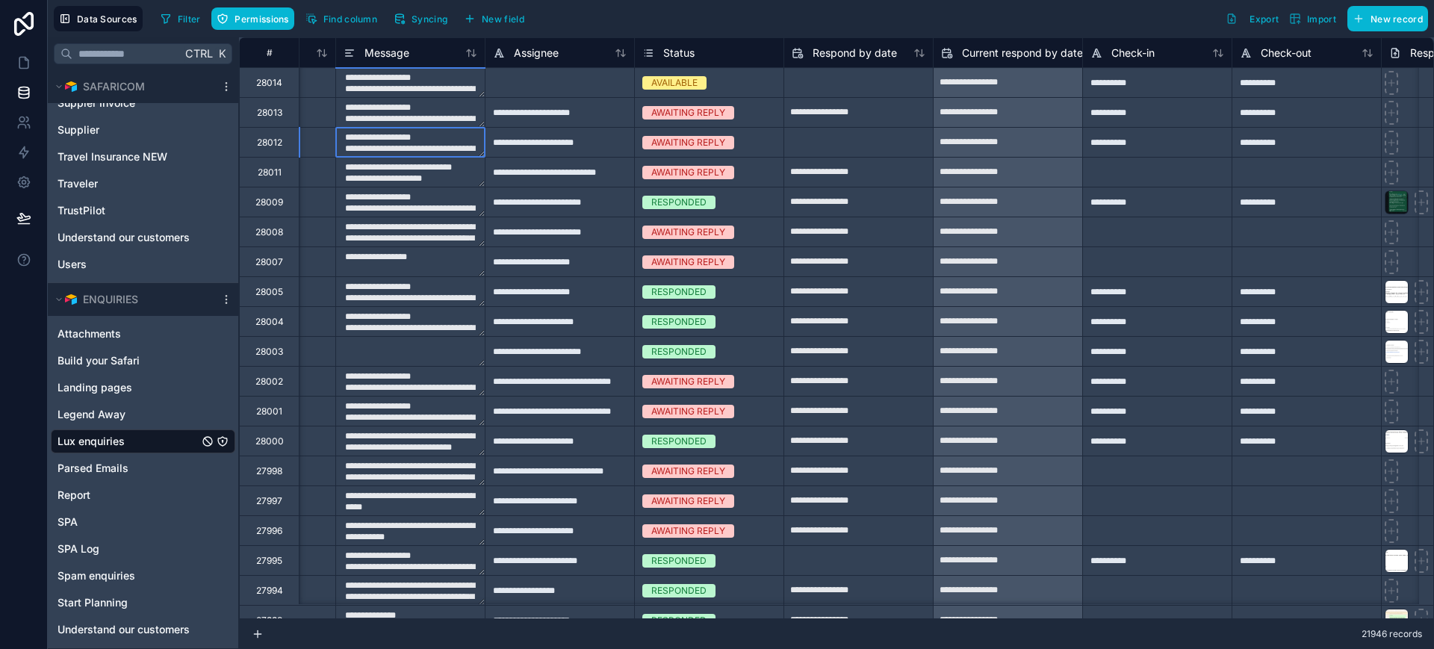
click at [430, 149] on textarea "**********" at bounding box center [410, 142] width 149 height 29
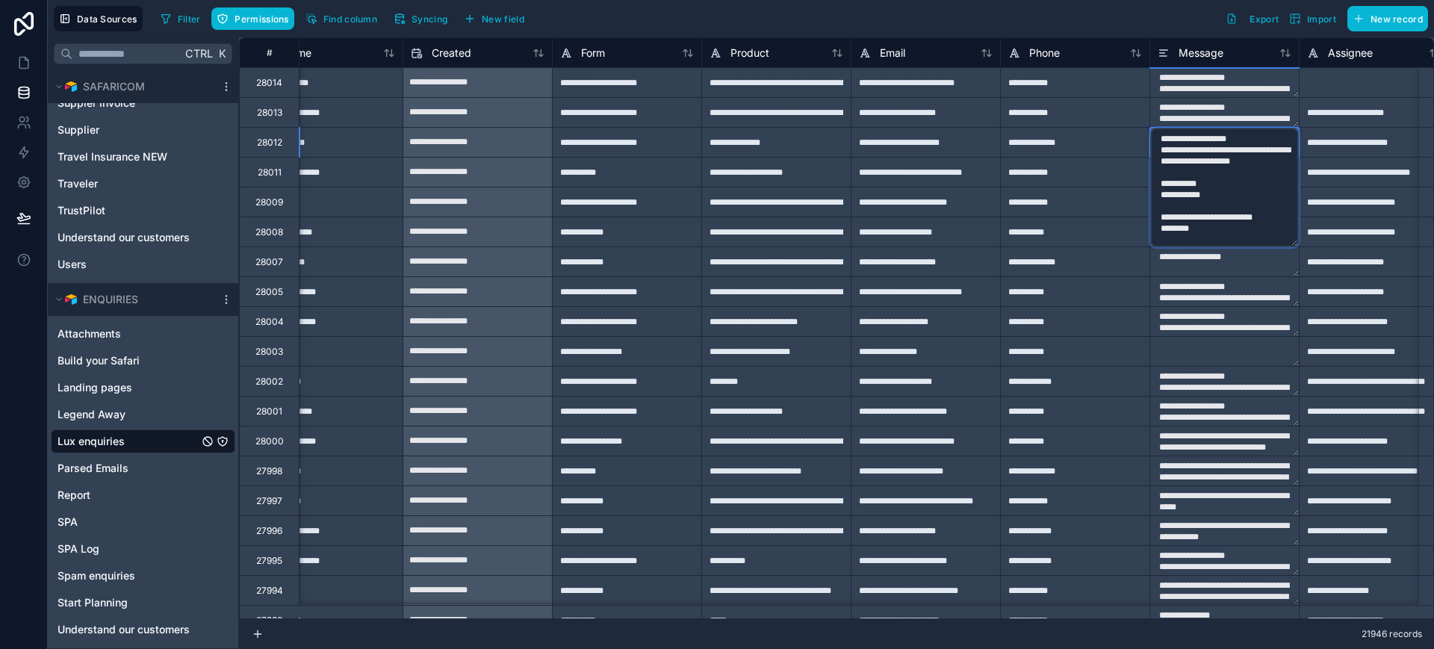
scroll to position [0, 0]
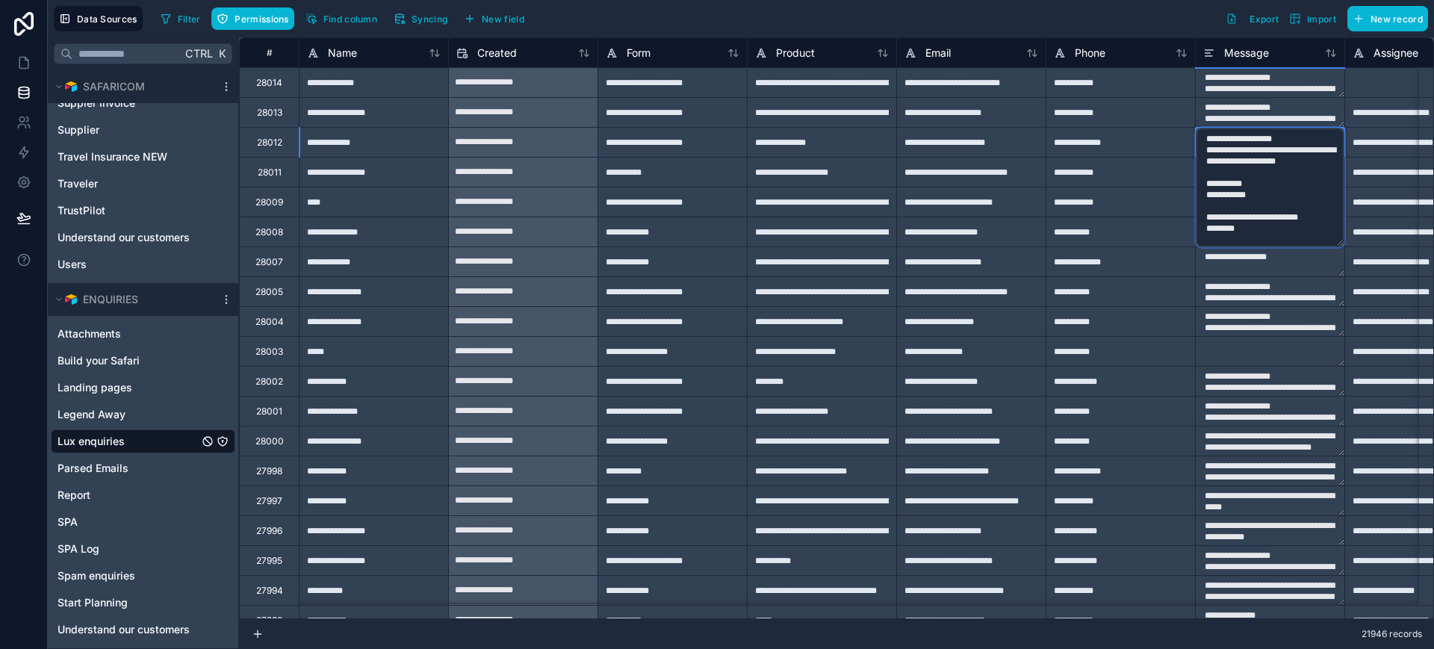
click at [19, 46] on link at bounding box center [24, 24] width 48 height 48
click at [19, 51] on link at bounding box center [23, 63] width 47 height 30
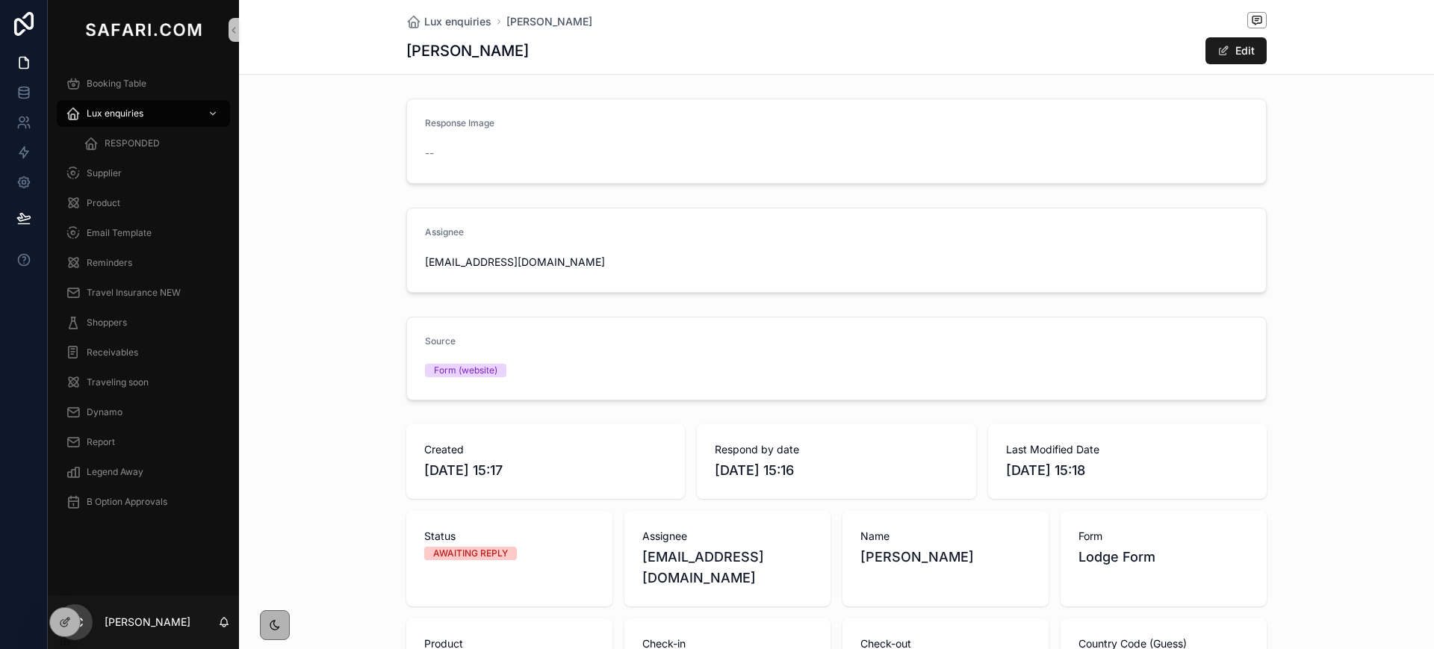
click at [1241, 52] on button "Edit" at bounding box center [1236, 50] width 61 height 27
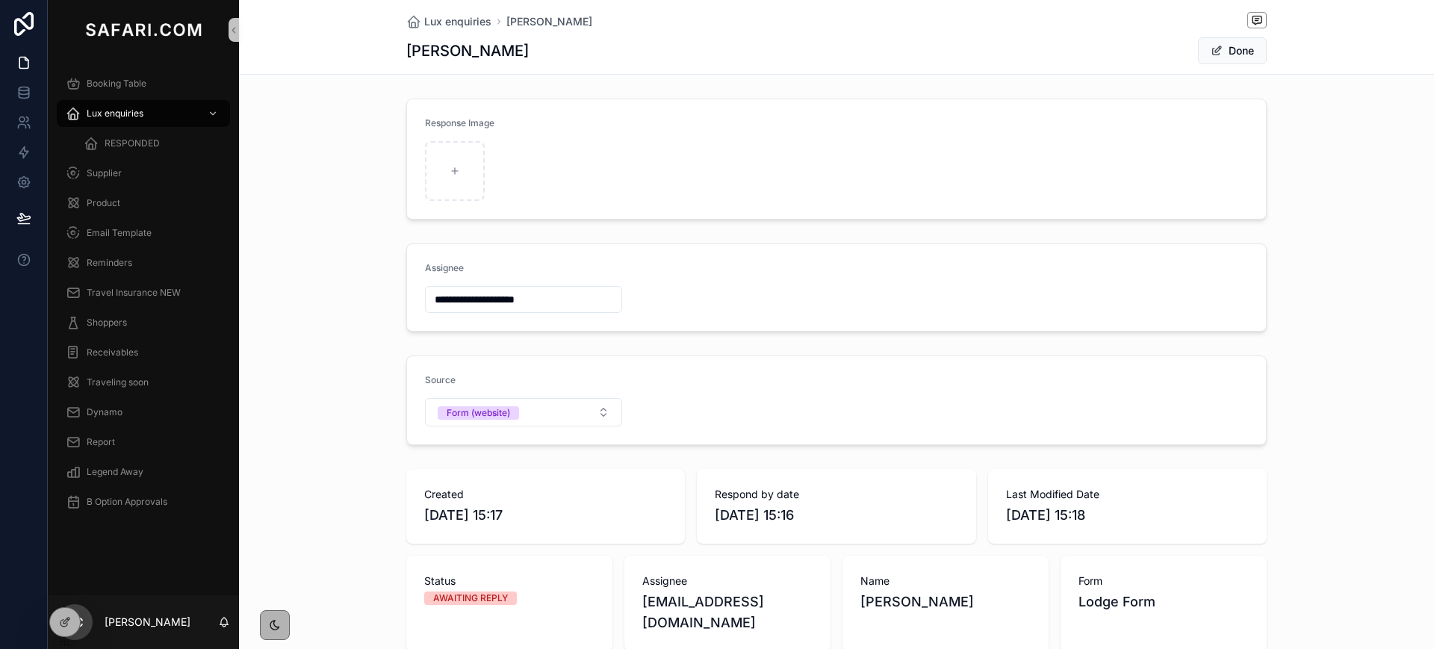
click at [450, 298] on input "**********" at bounding box center [524, 299] width 196 height 21
type input "**********"
click at [1217, 55] on button "Done" at bounding box center [1232, 50] width 69 height 27
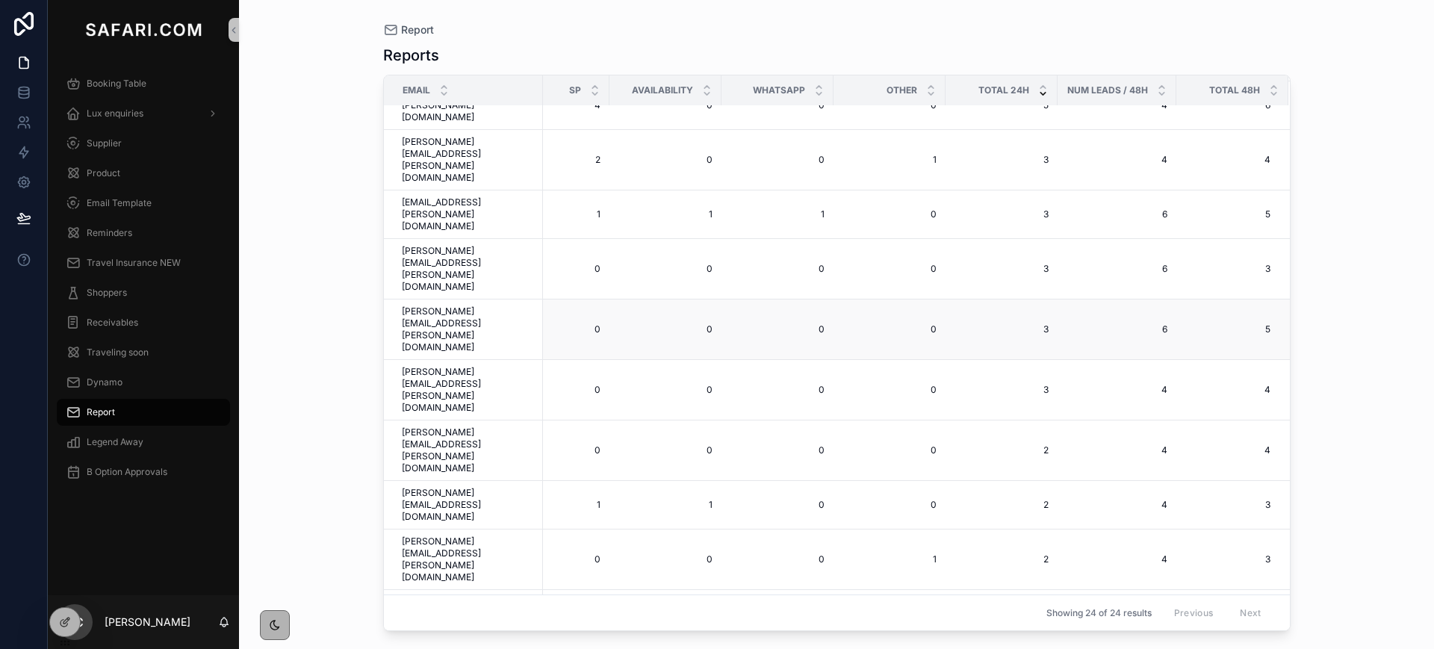
scroll to position [0, 635]
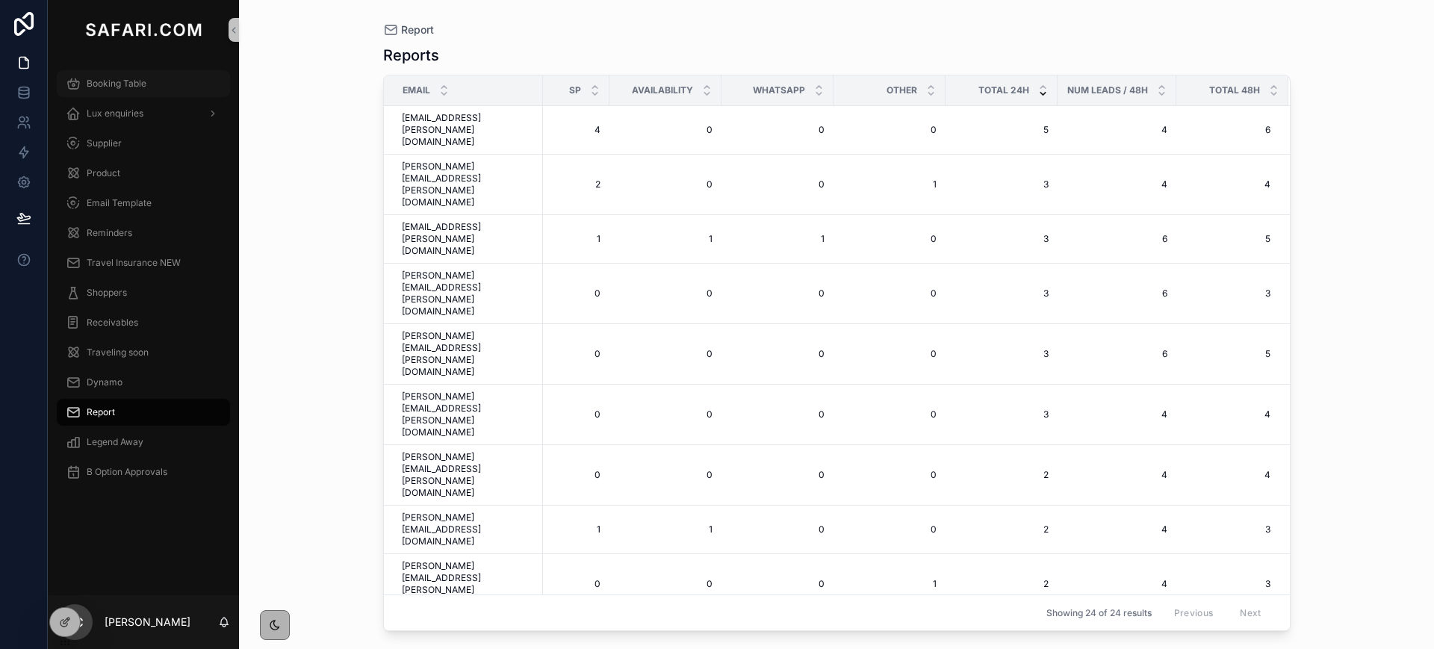
click at [108, 72] on div "Booking Table" at bounding box center [143, 84] width 155 height 24
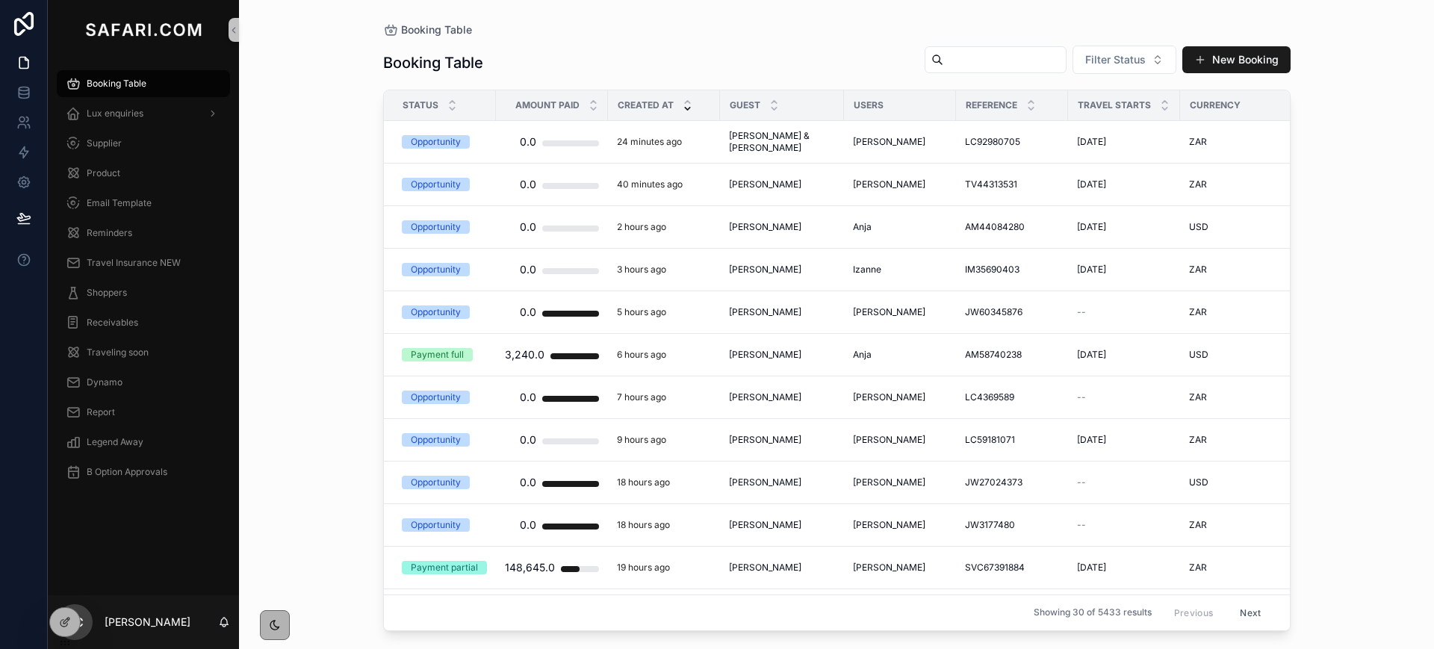
click at [1008, 66] on input "scrollable content" at bounding box center [1005, 59] width 123 height 21
paste input "**********"
type input "**********"
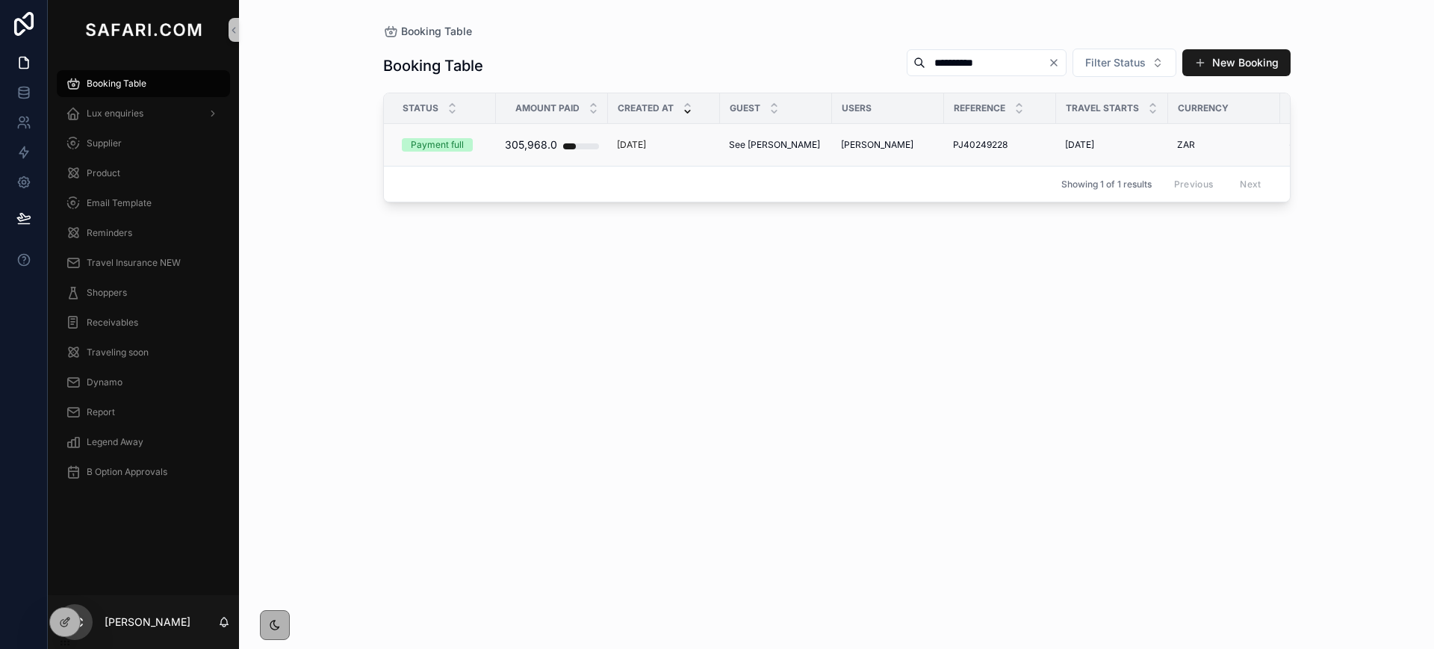
click at [758, 143] on span "See Hui Ng" at bounding box center [774, 145] width 91 height 12
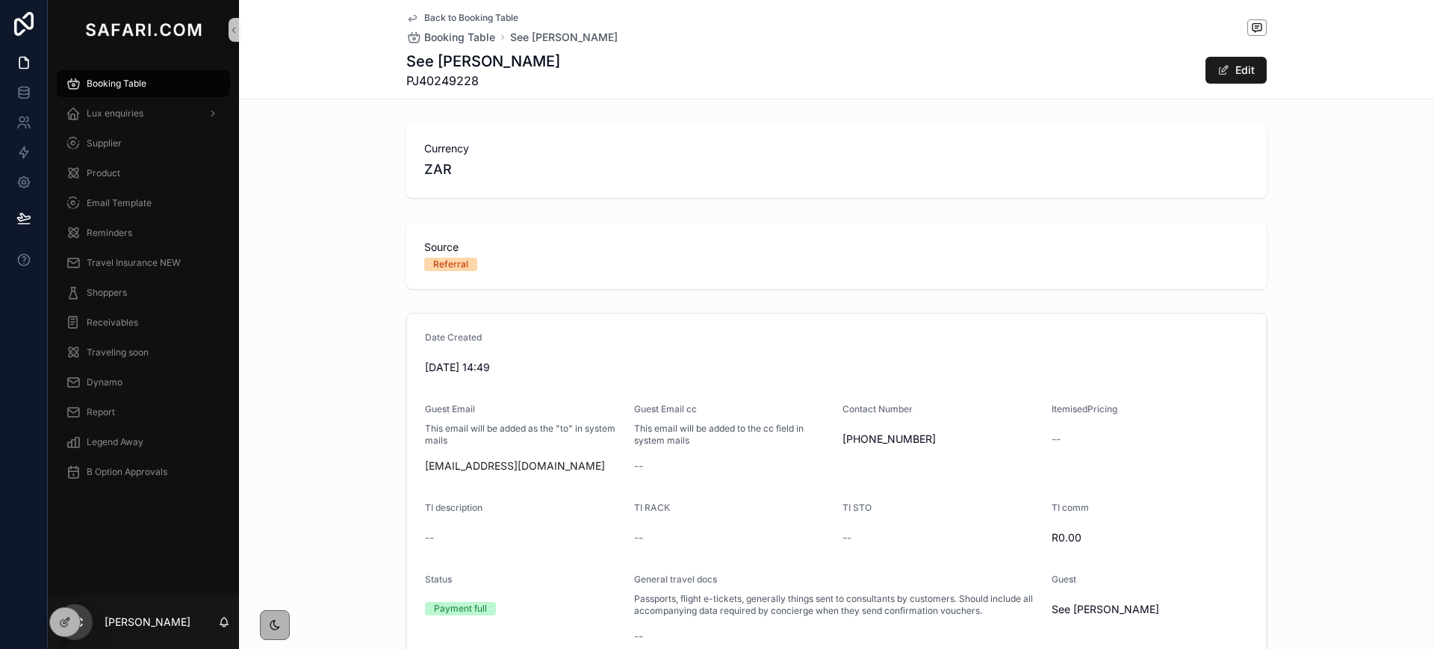
click at [409, 19] on icon "scrollable content" at bounding box center [412, 19] width 7 height 6
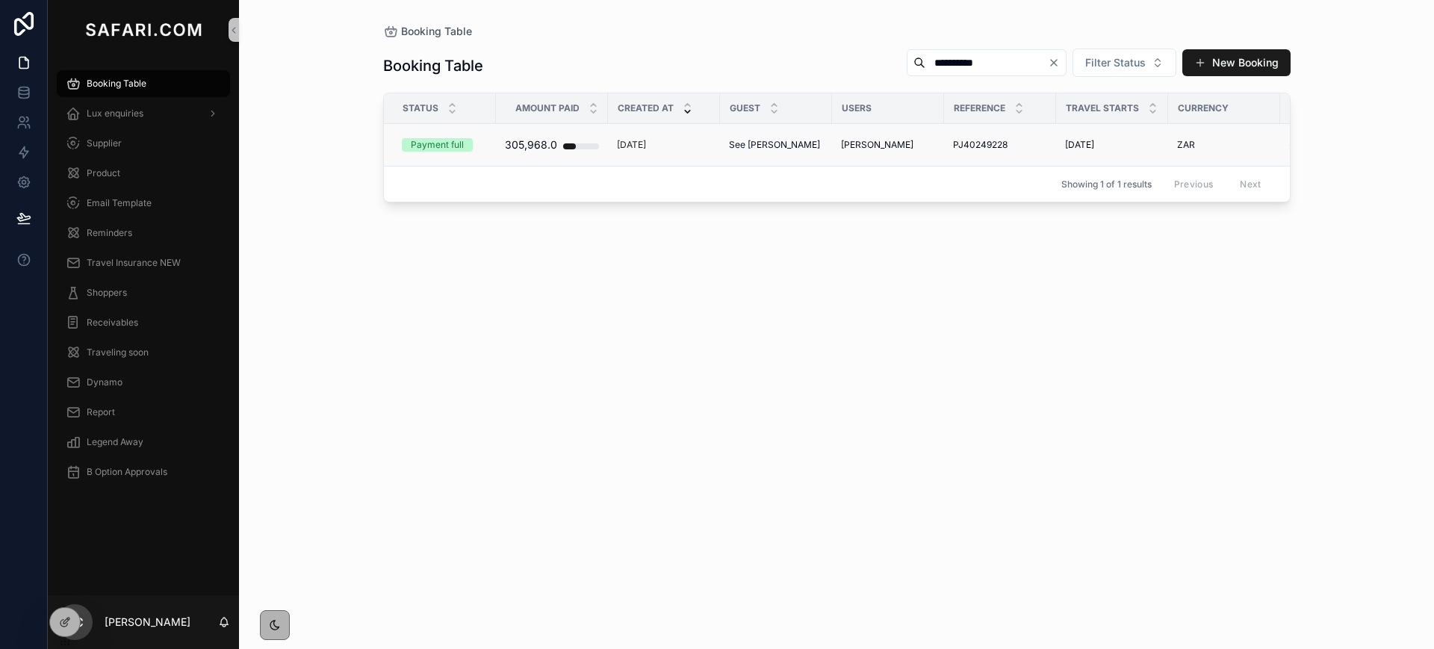
click at [752, 139] on span "See Hui Ng" at bounding box center [774, 145] width 91 height 12
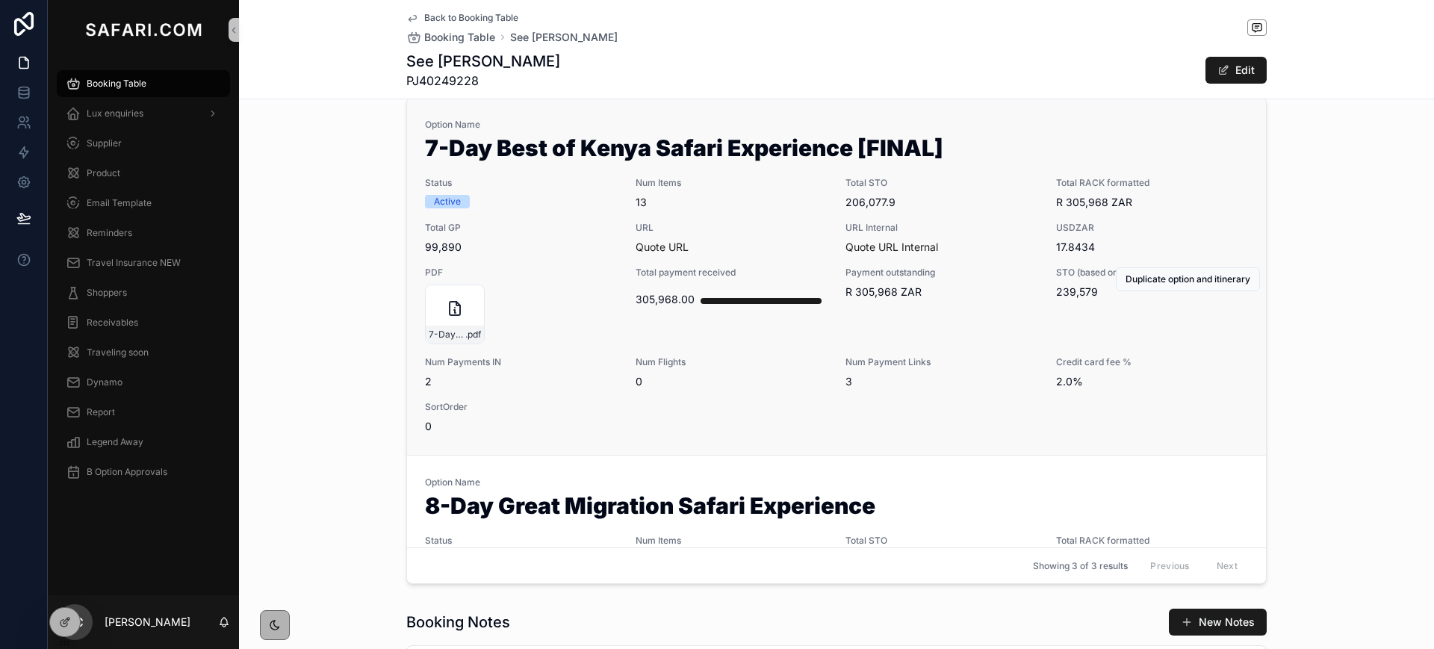
click at [754, 181] on span "Num Items" at bounding box center [732, 183] width 193 height 12
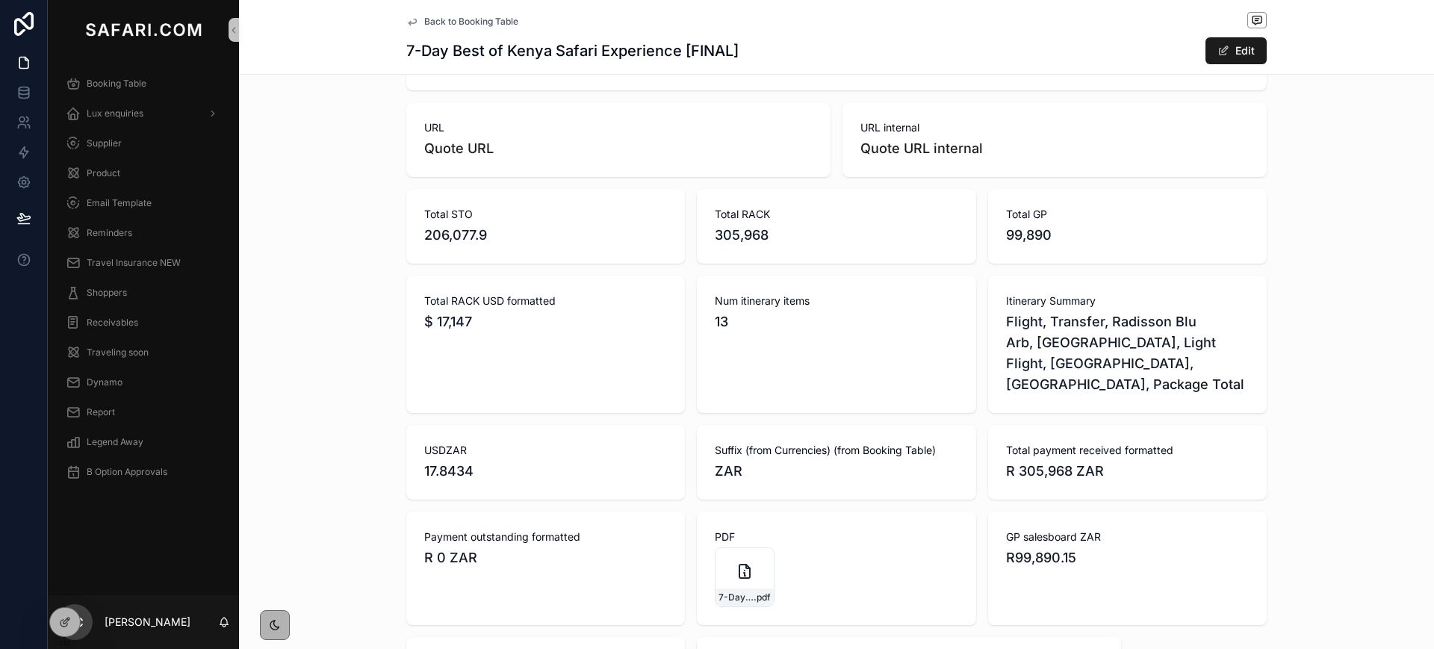
scroll to position [867, 0]
click at [408, 25] on icon "scrollable content" at bounding box center [412, 22] width 12 height 12
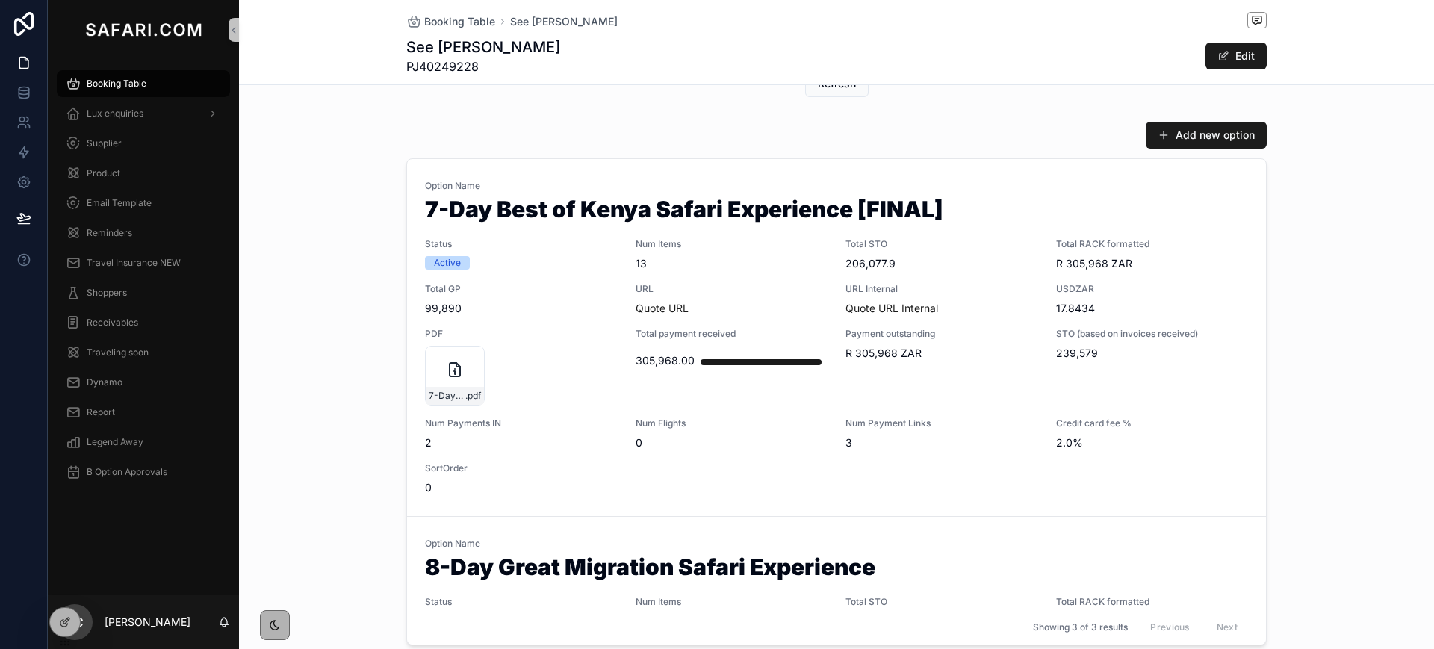
scroll to position [680, 0]
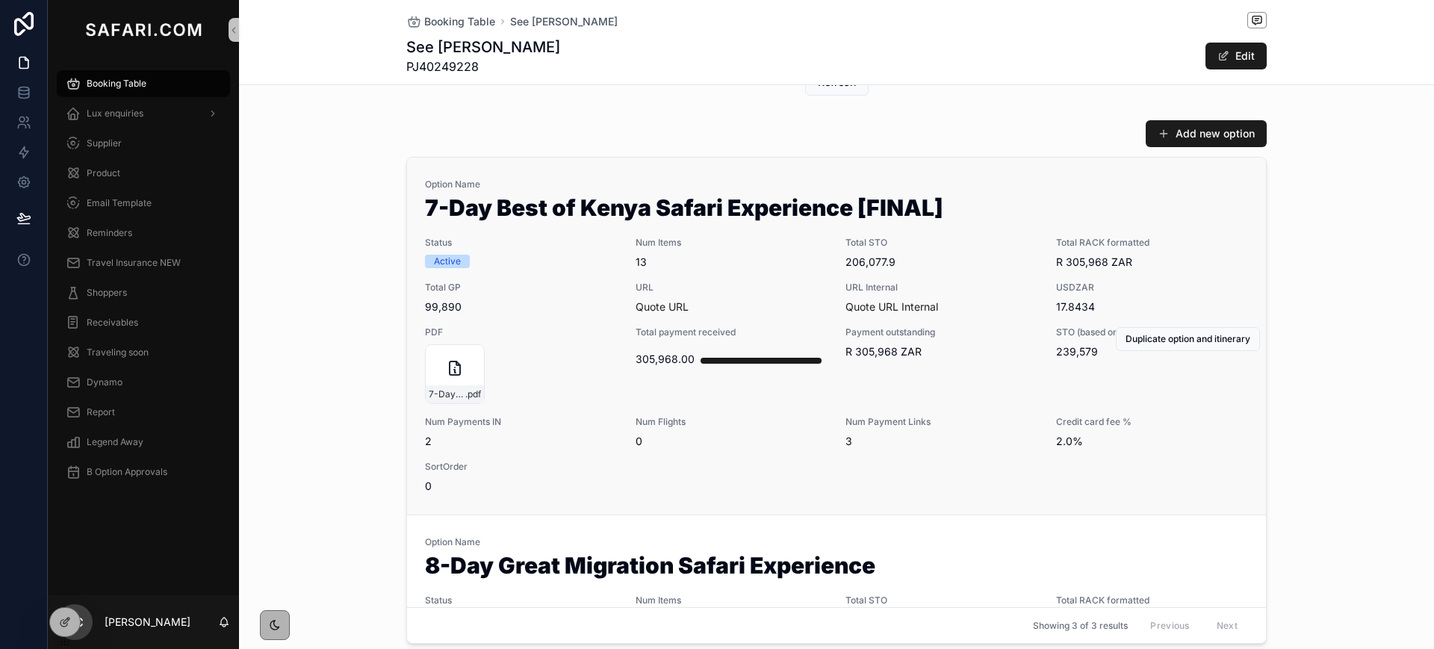
click at [548, 304] on span "99,890" at bounding box center [521, 307] width 193 height 15
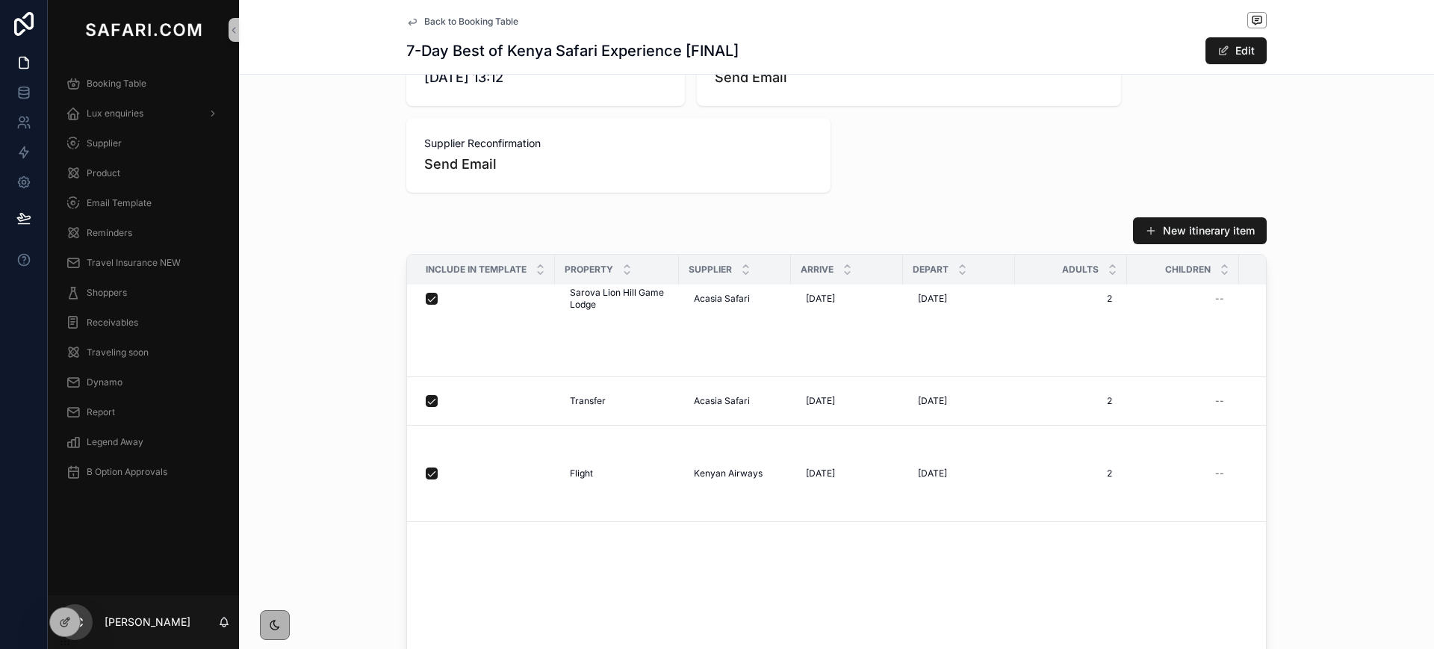
scroll to position [929, 0]
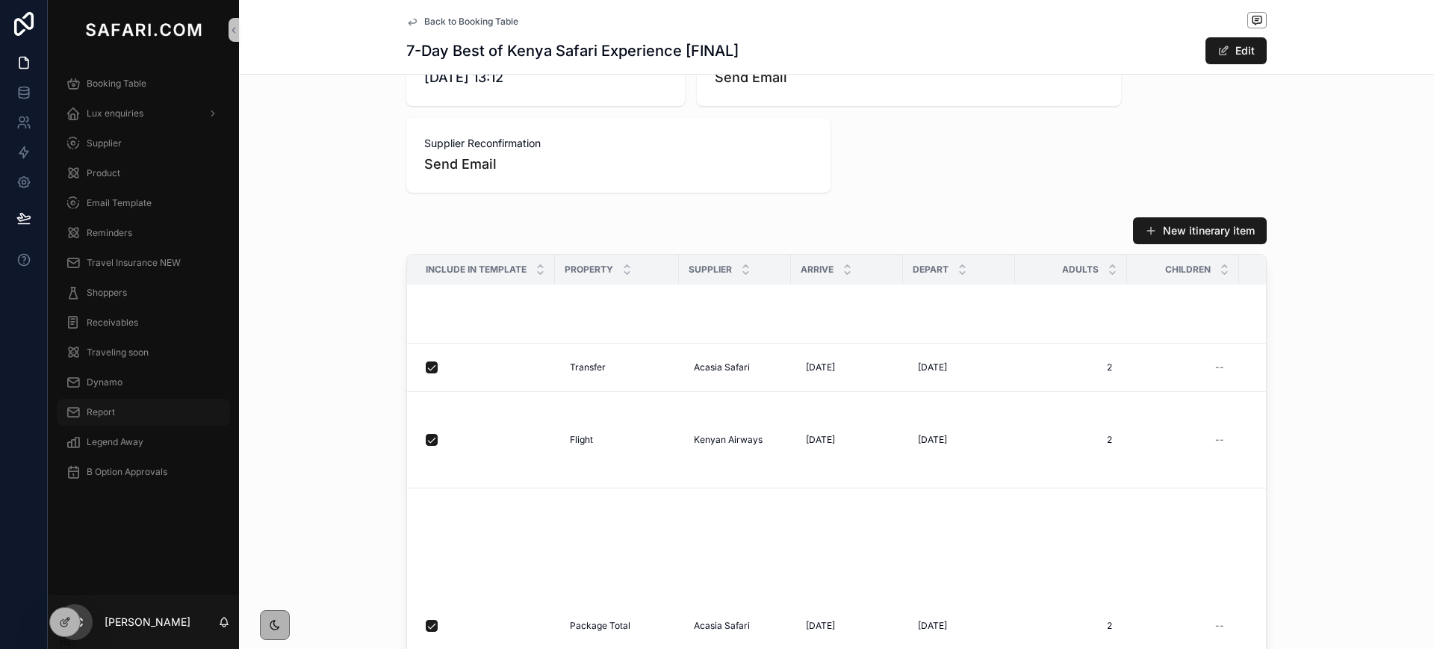
click at [102, 407] on span "Report" at bounding box center [101, 412] width 28 height 12
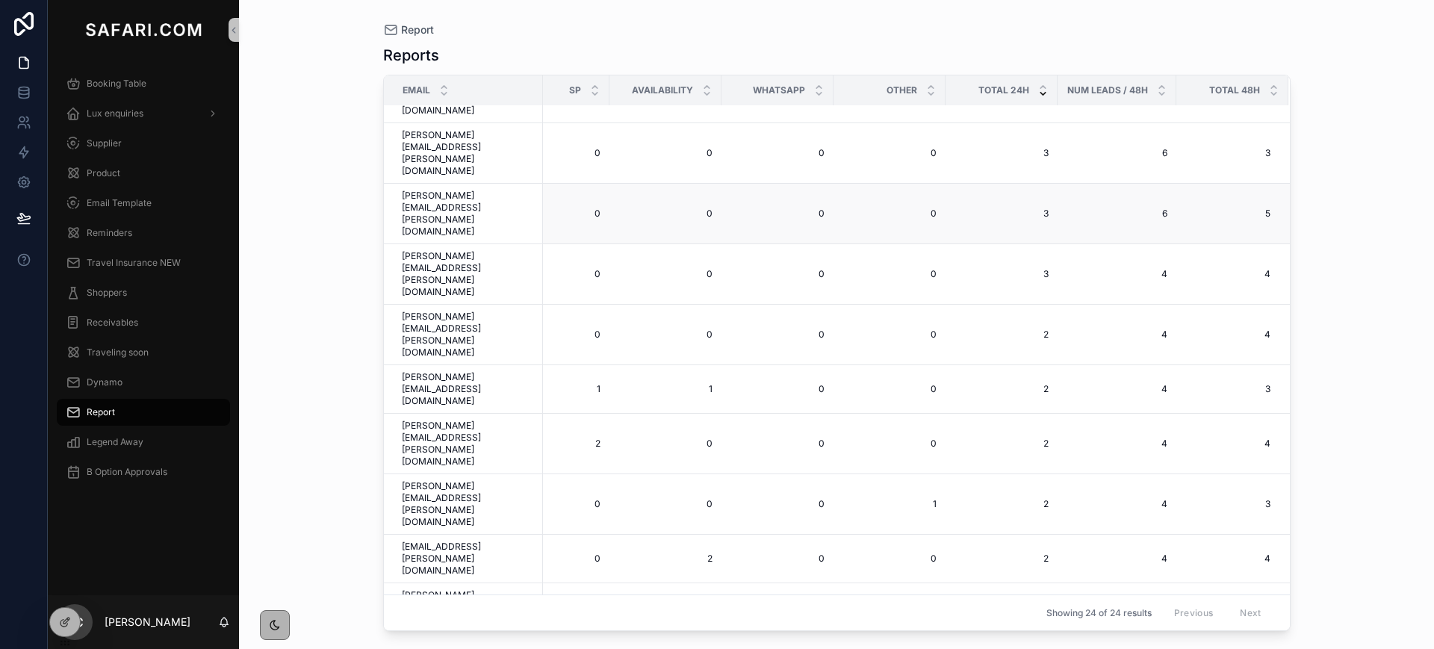
scroll to position [140, 0]
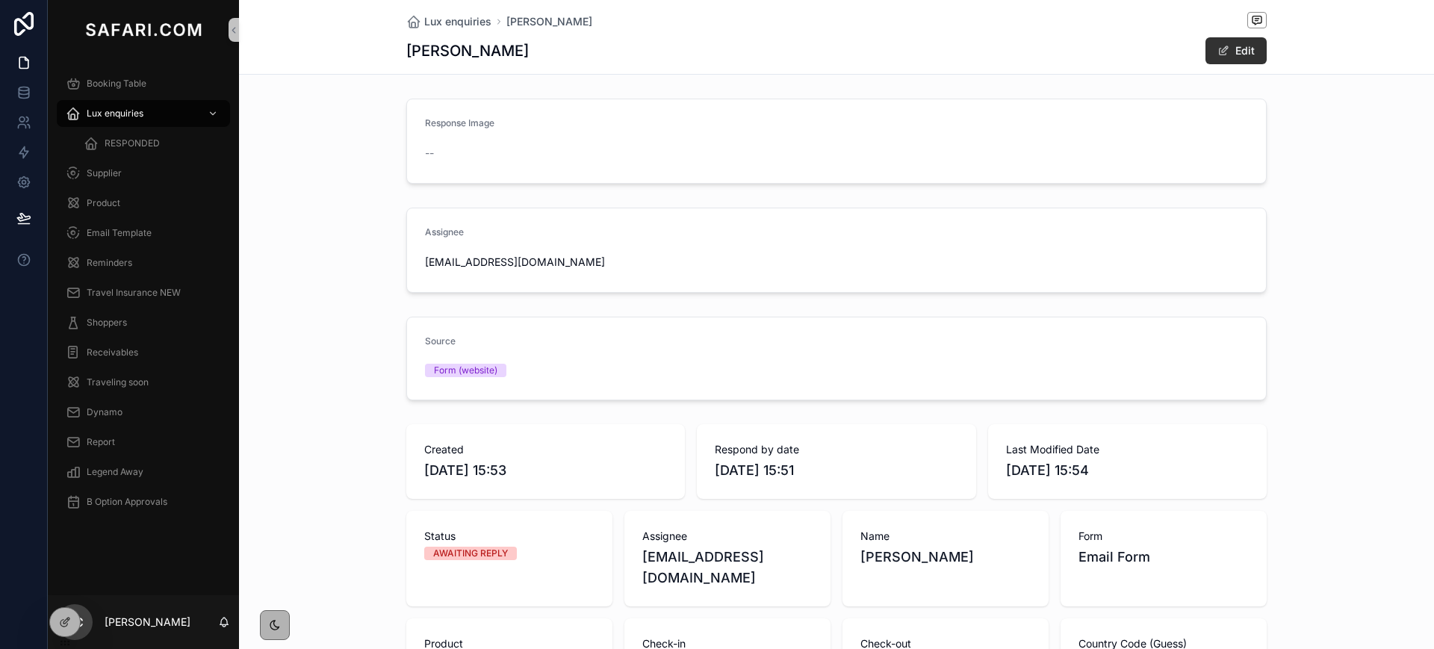
click at [1226, 48] on button "Edit" at bounding box center [1236, 50] width 61 height 27
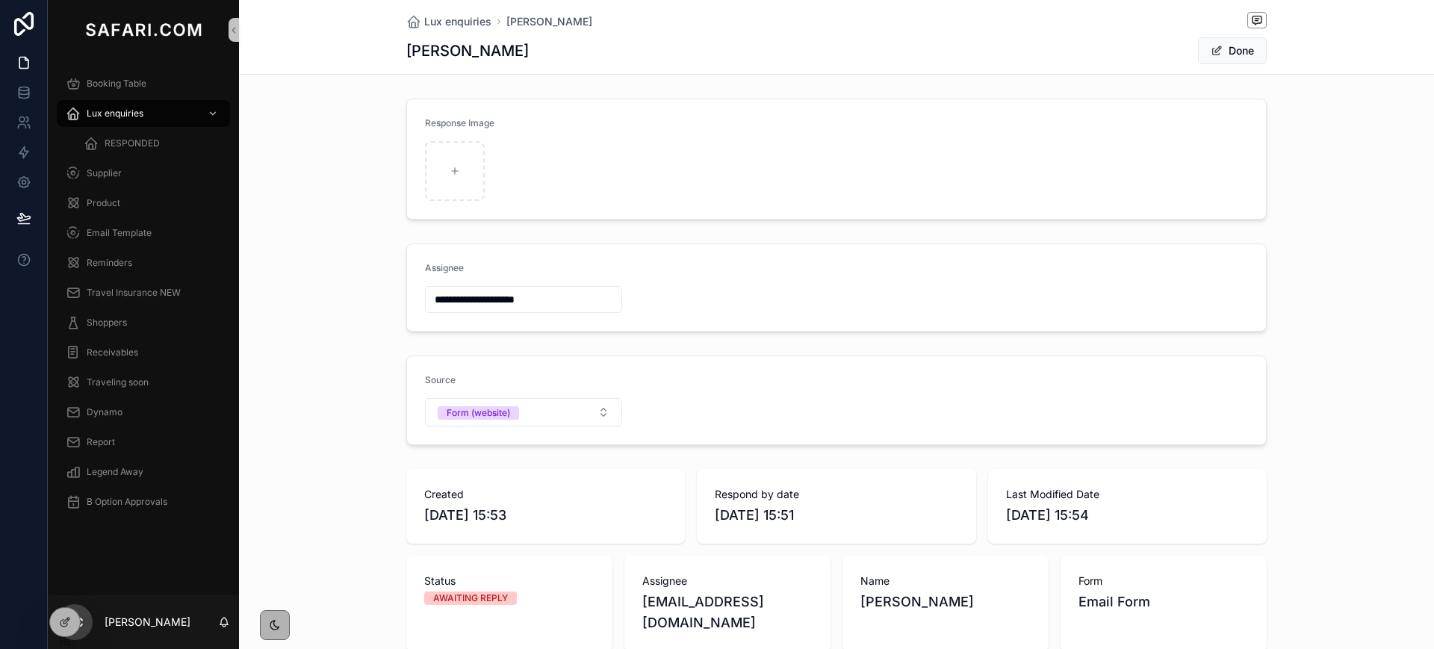
click at [443, 303] on input "**********" at bounding box center [524, 299] width 196 height 21
type input "**********"
click at [1223, 52] on button "Done" at bounding box center [1232, 50] width 69 height 27
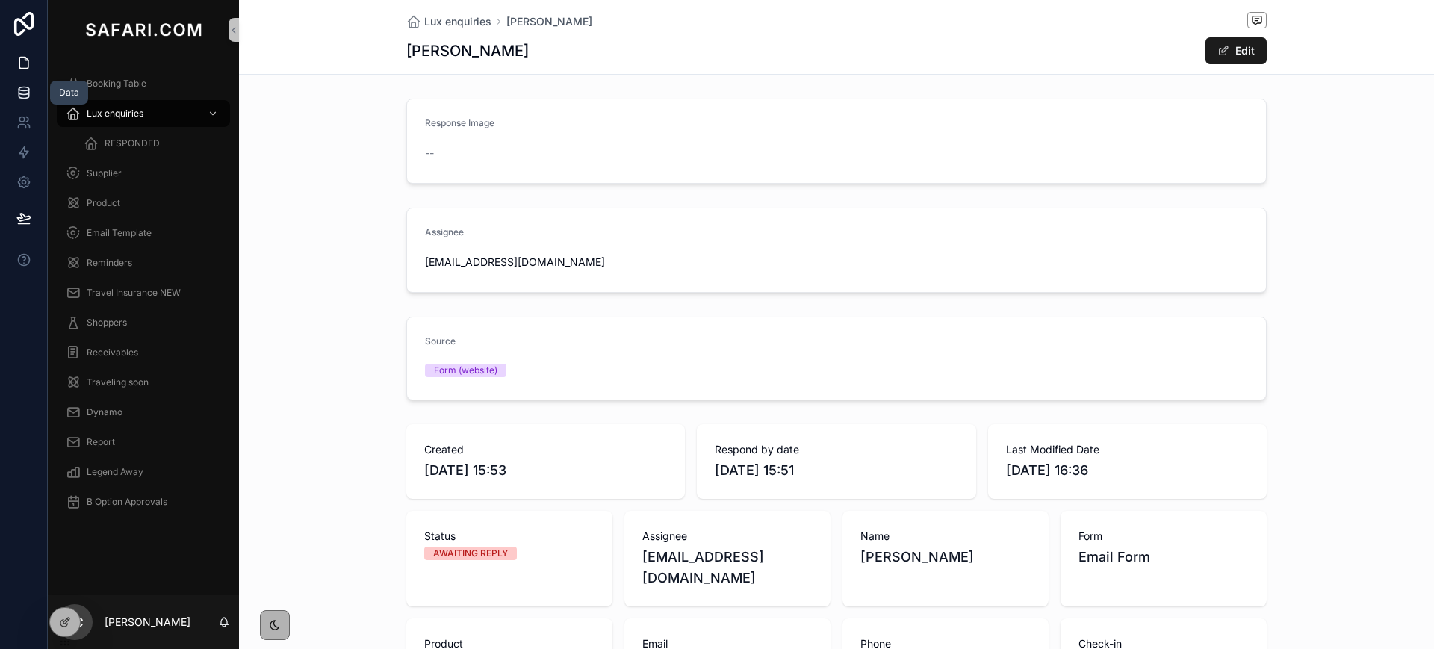
click at [27, 85] on icon at bounding box center [23, 92] width 15 height 15
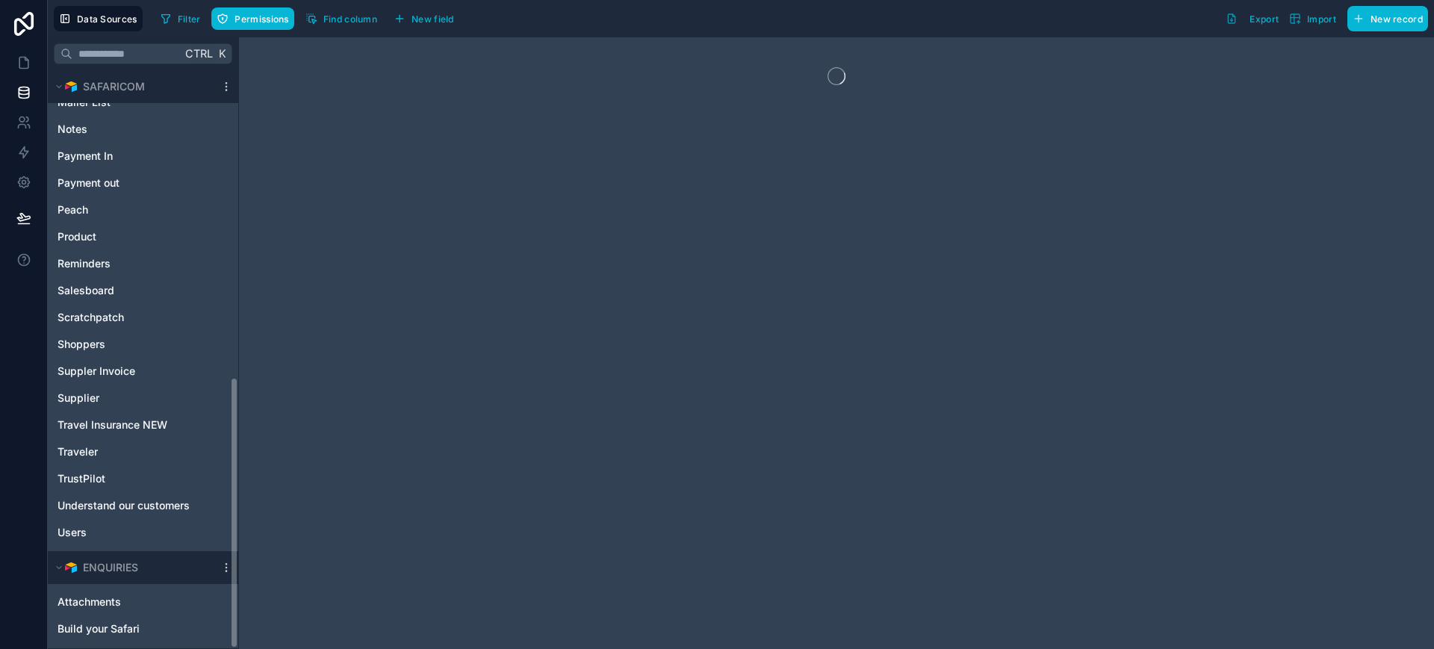
scroll to position [652, 0]
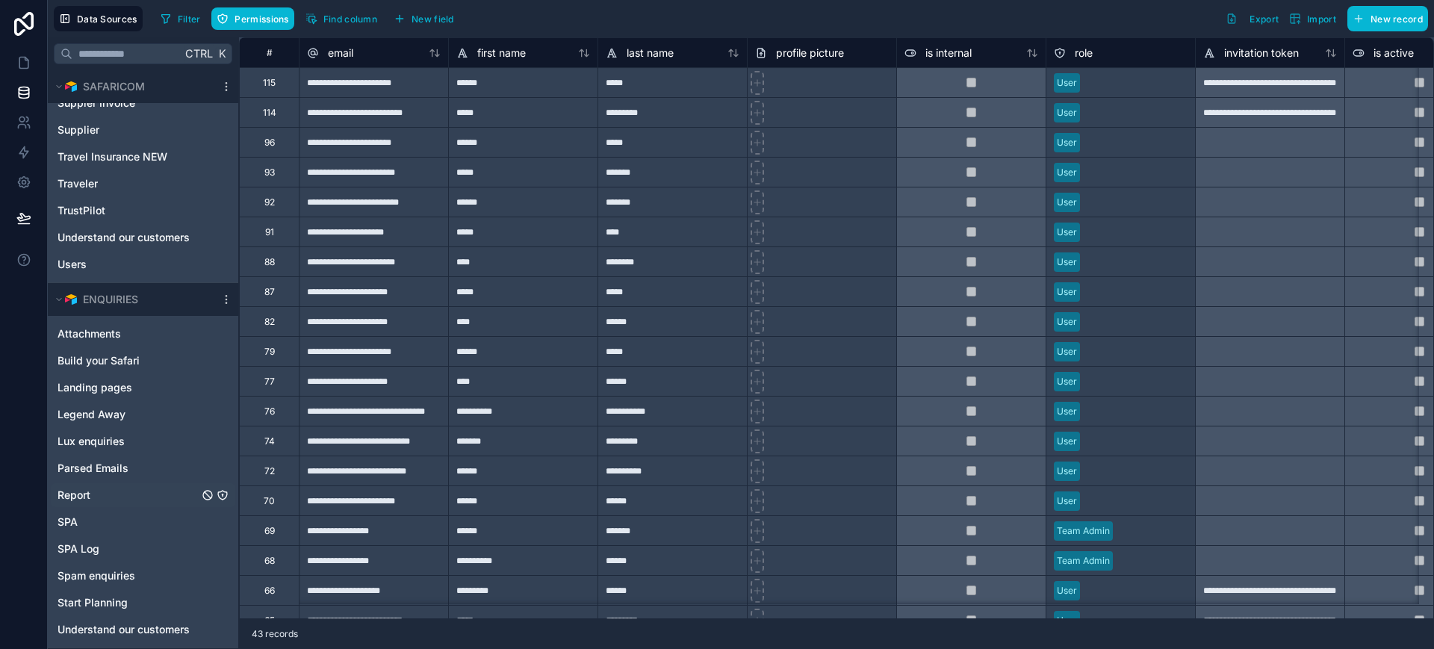
click at [85, 491] on span "Report" at bounding box center [74, 495] width 33 height 15
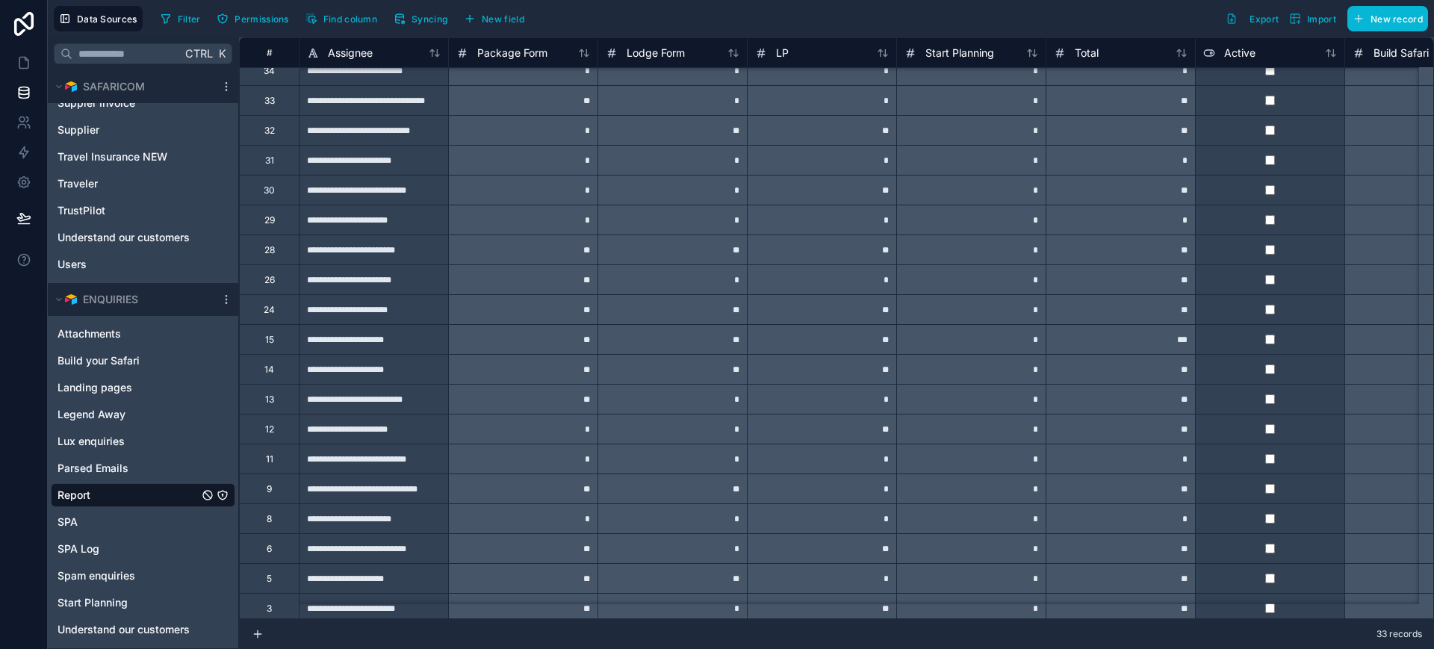
scroll to position [343, 0]
click at [1097, 123] on div "**" at bounding box center [1120, 128] width 149 height 30
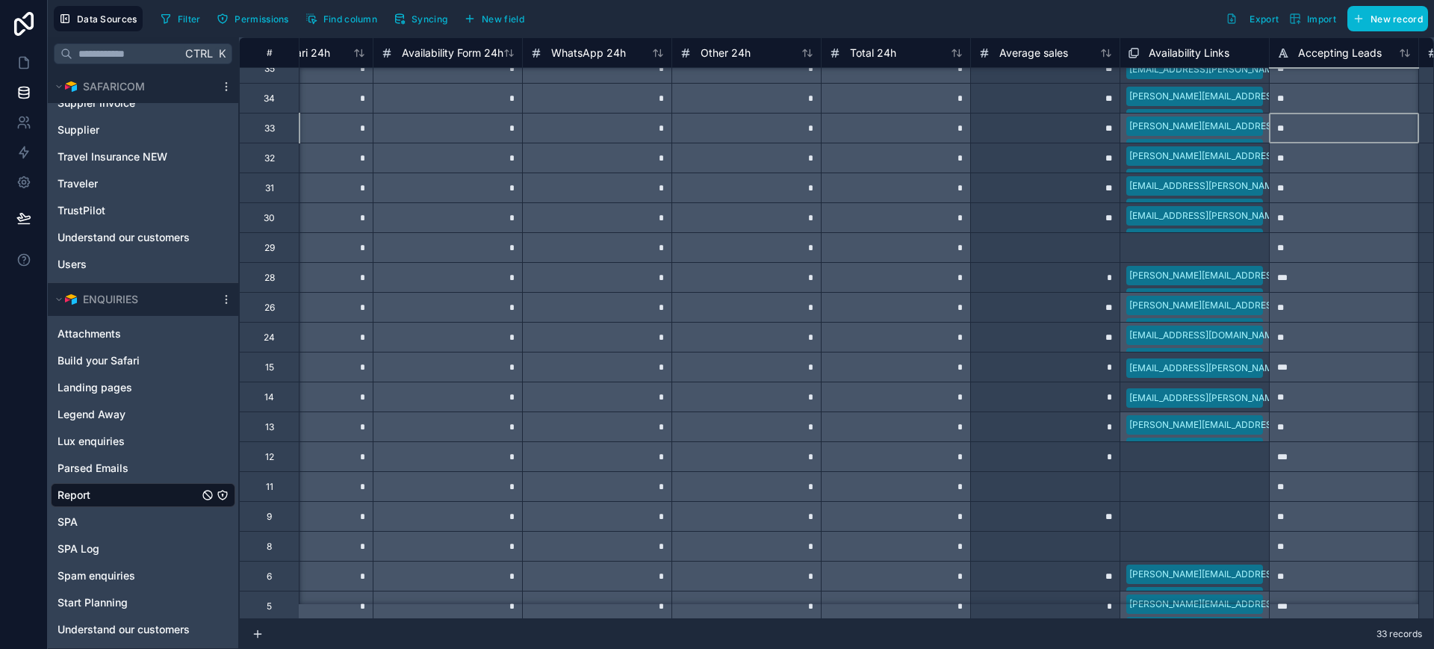
scroll to position [343, 2317]
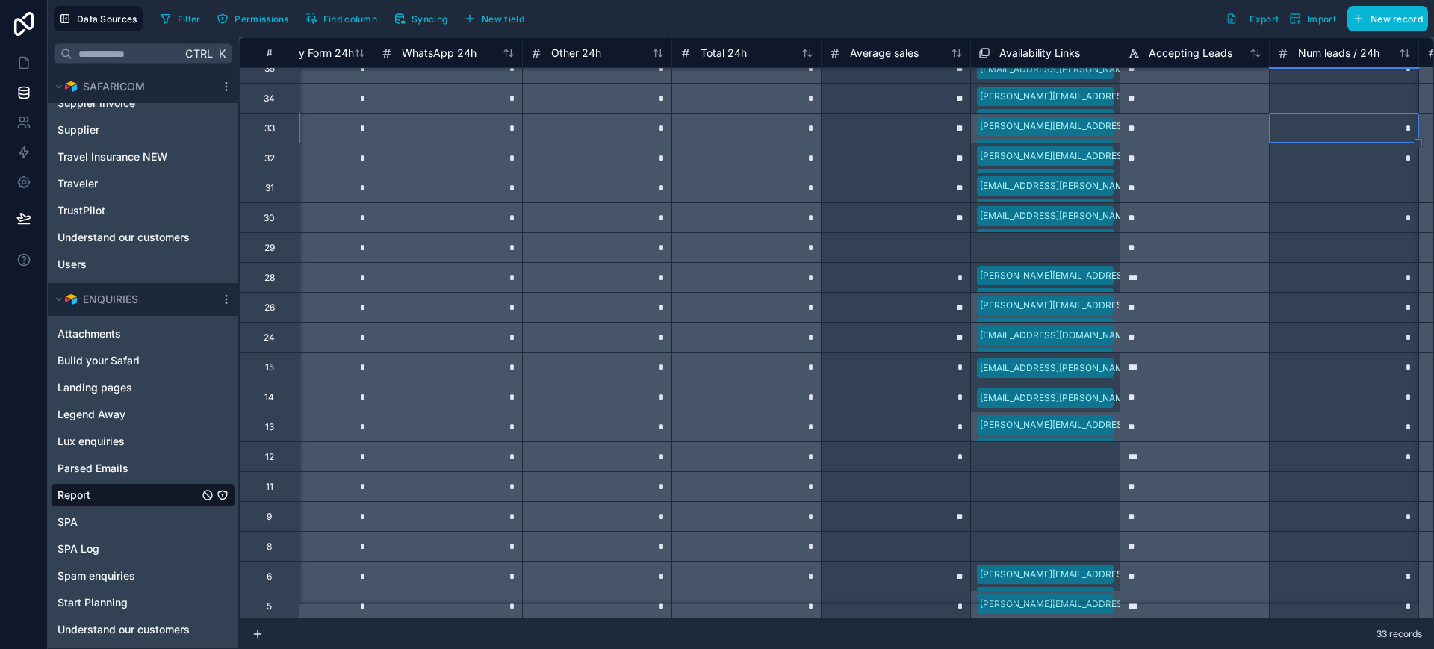
type input "*"
